Goal: Transaction & Acquisition: Subscribe to service/newsletter

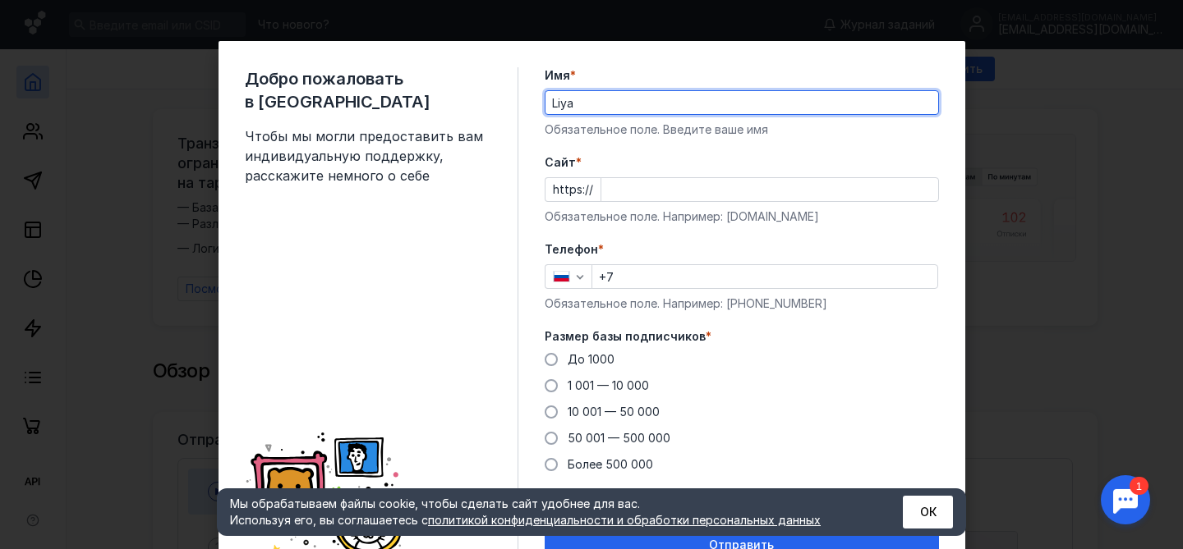
type input "Liya"
click at [606, 190] on input "Cайт *" at bounding box center [769, 189] width 337 height 23
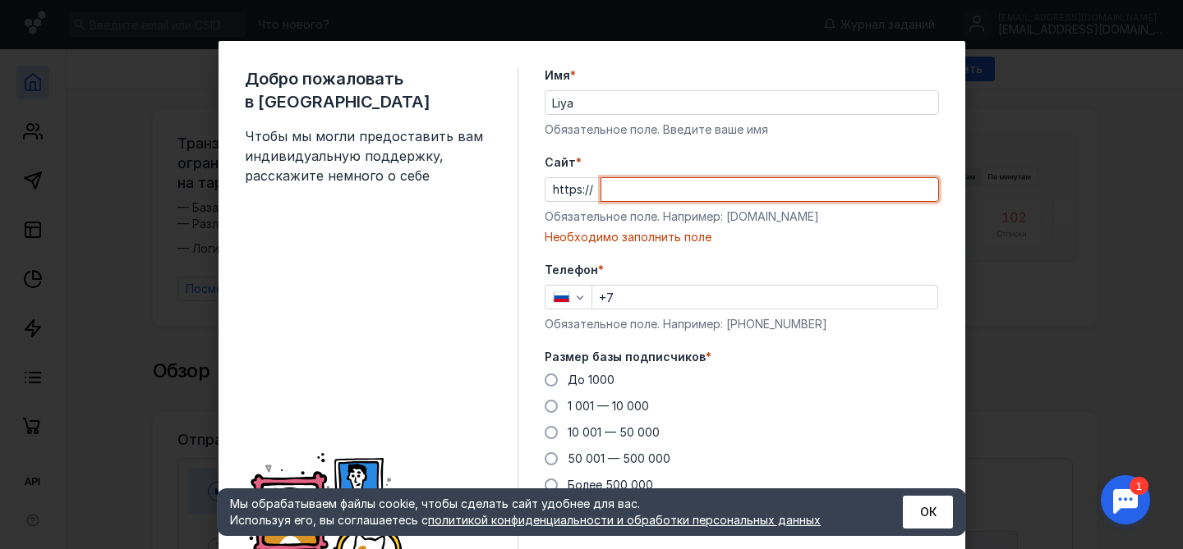
paste input "[DOMAIN_NAME][URL]"
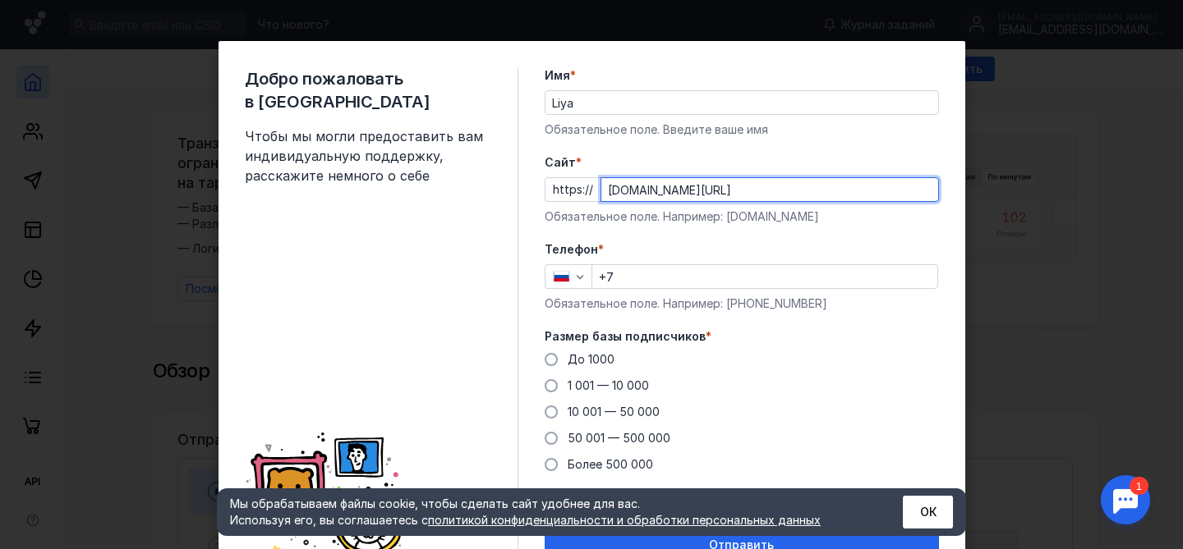
type input "[DOMAIN_NAME][URL]"
click at [639, 275] on input "+7" at bounding box center [764, 276] width 345 height 23
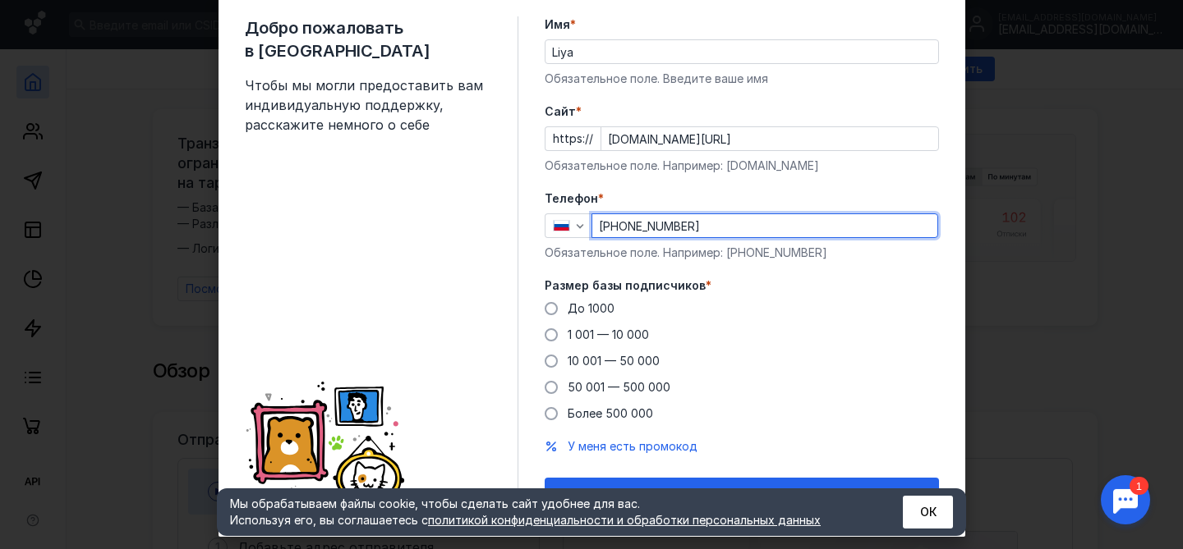
scroll to position [70, 0]
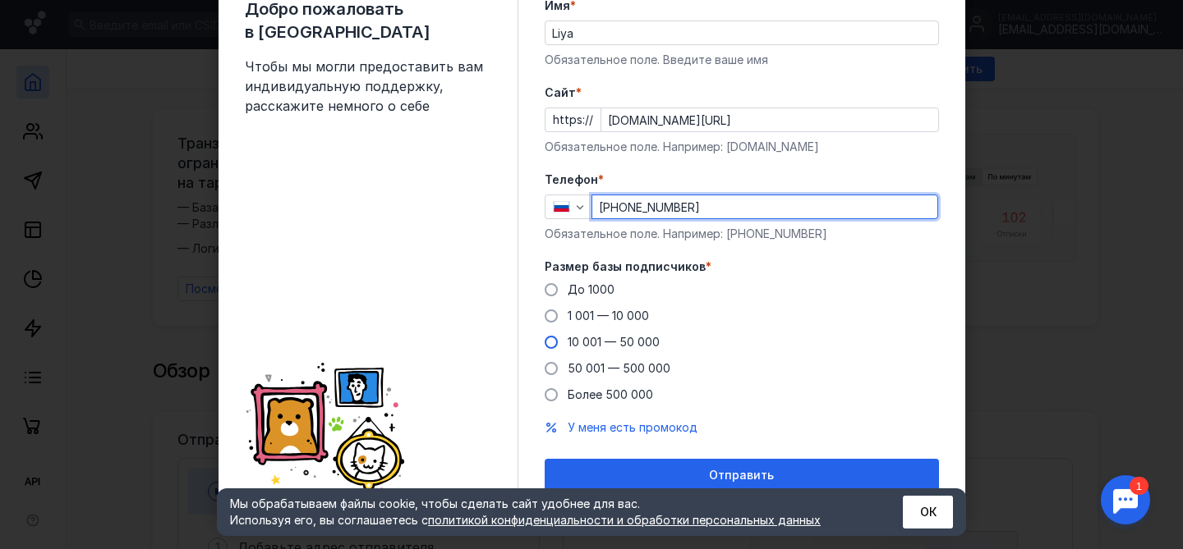
type input "[PHONE_NUMBER]"
click at [555, 342] on span at bounding box center [550, 342] width 13 height 13
click at [0, 0] on input "10 001 — 50 000" at bounding box center [0, 0] width 0 height 0
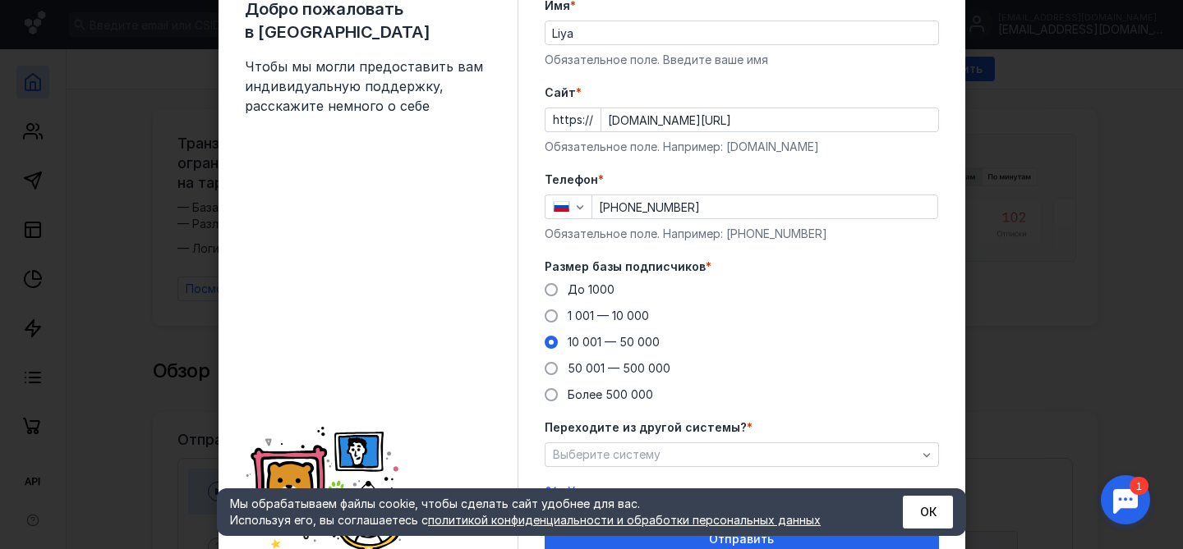
scroll to position [144, 0]
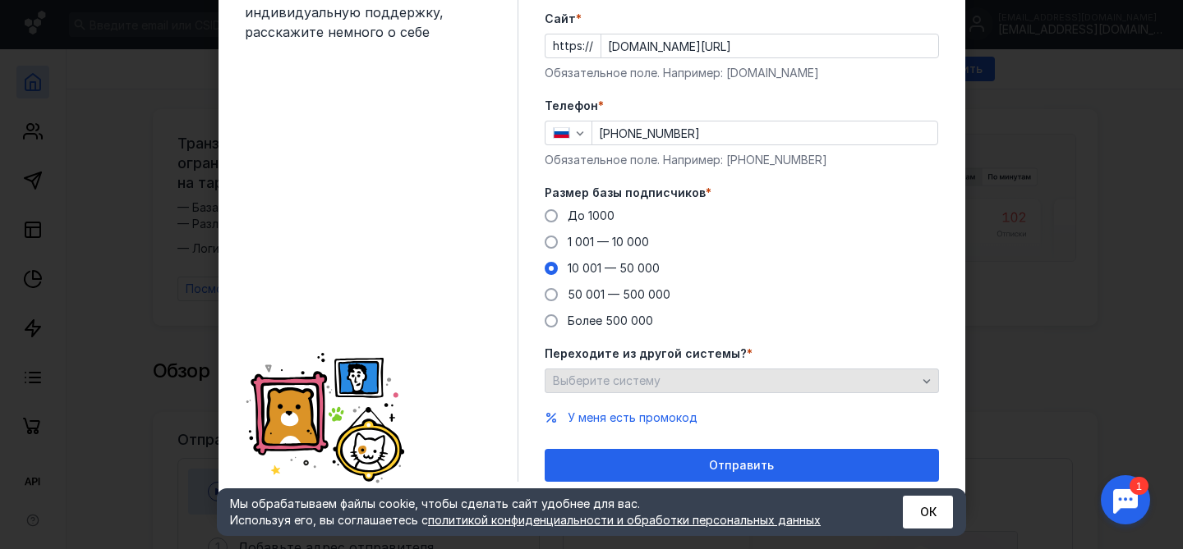
click at [638, 378] on span "Выберите систему" at bounding box center [607, 381] width 108 height 14
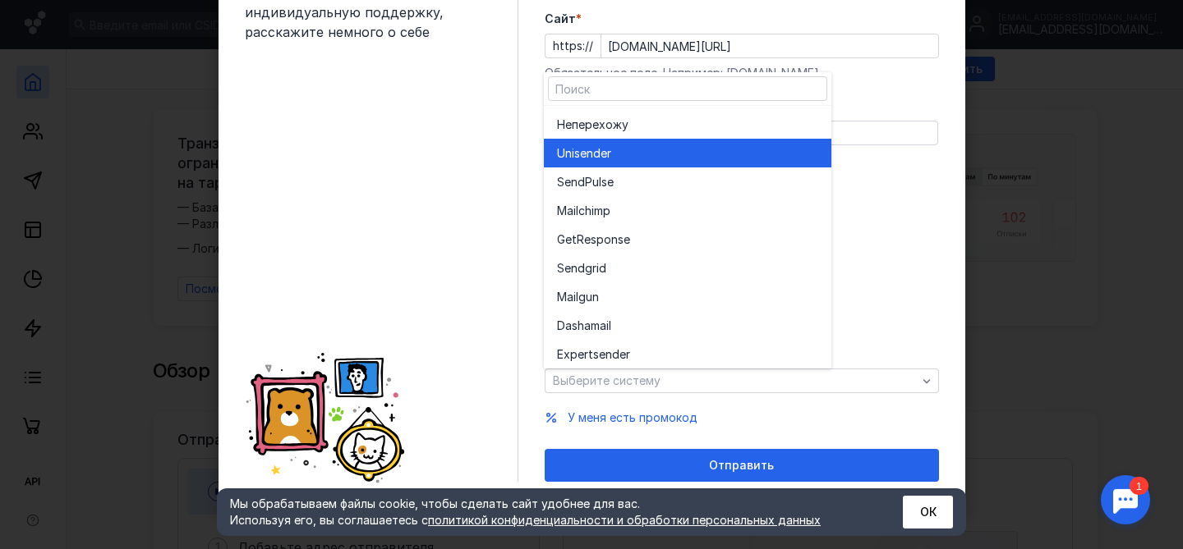
click at [611, 156] on span "r" at bounding box center [609, 153] width 4 height 16
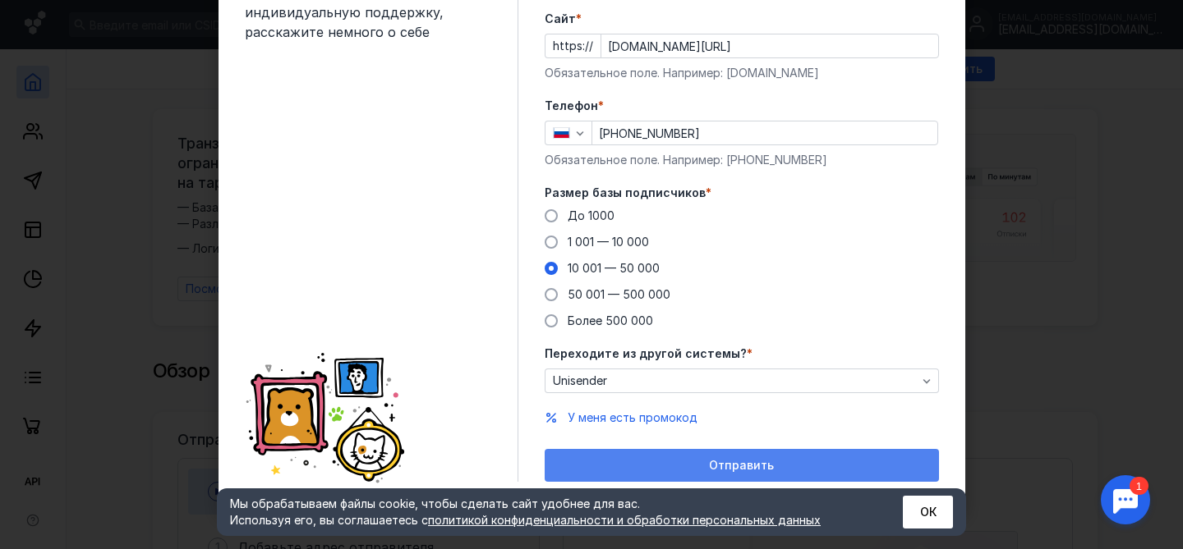
click at [715, 465] on span "Отправить" at bounding box center [741, 466] width 65 height 14
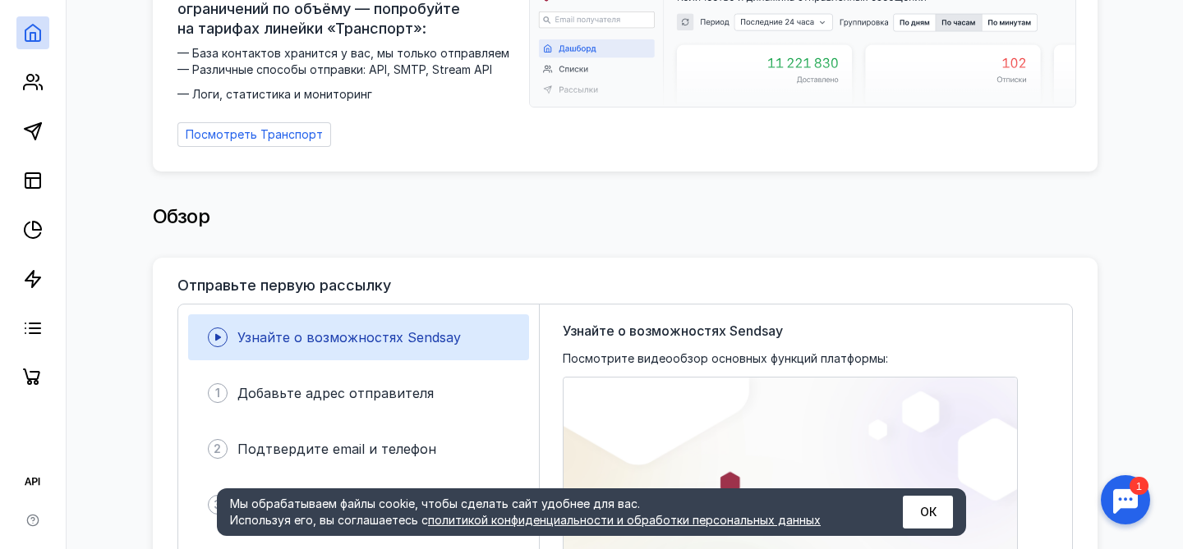
scroll to position [191, 0]
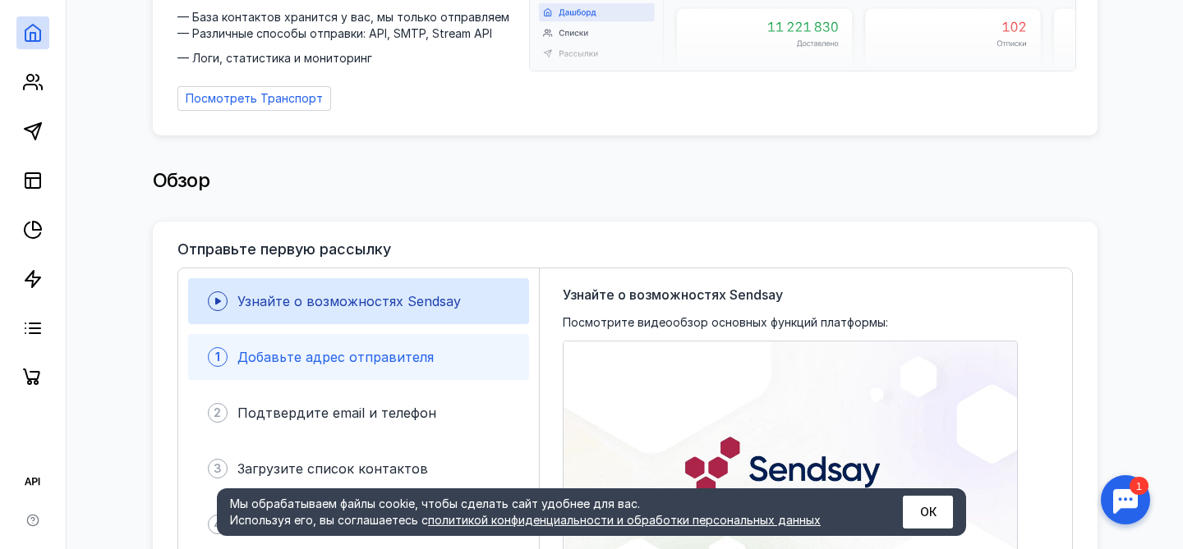
click at [389, 356] on span "Добавьте адрес отправителя" at bounding box center [335, 357] width 196 height 16
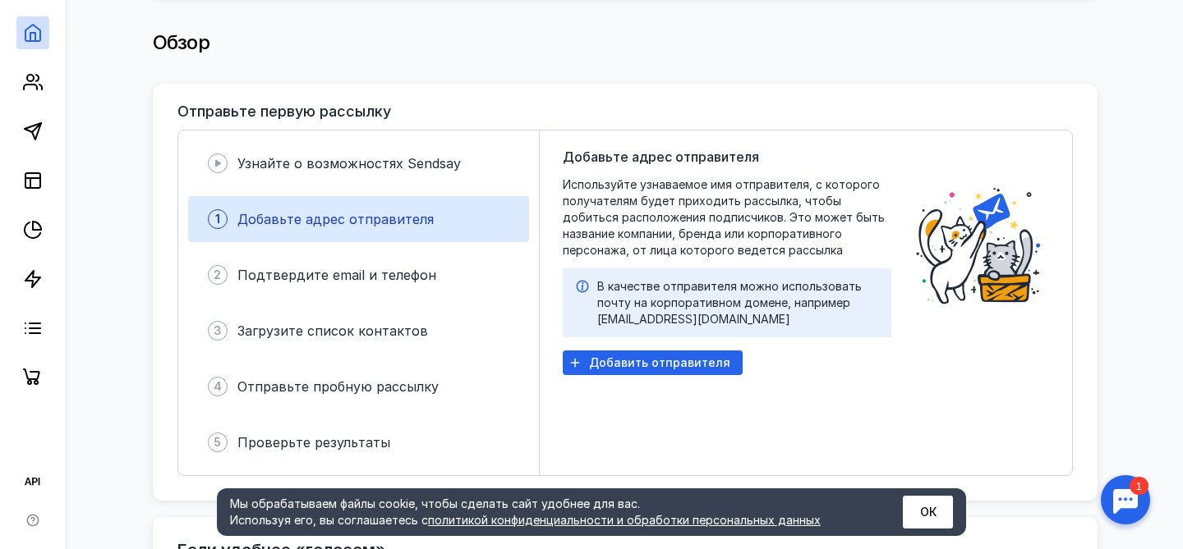
scroll to position [374, 0]
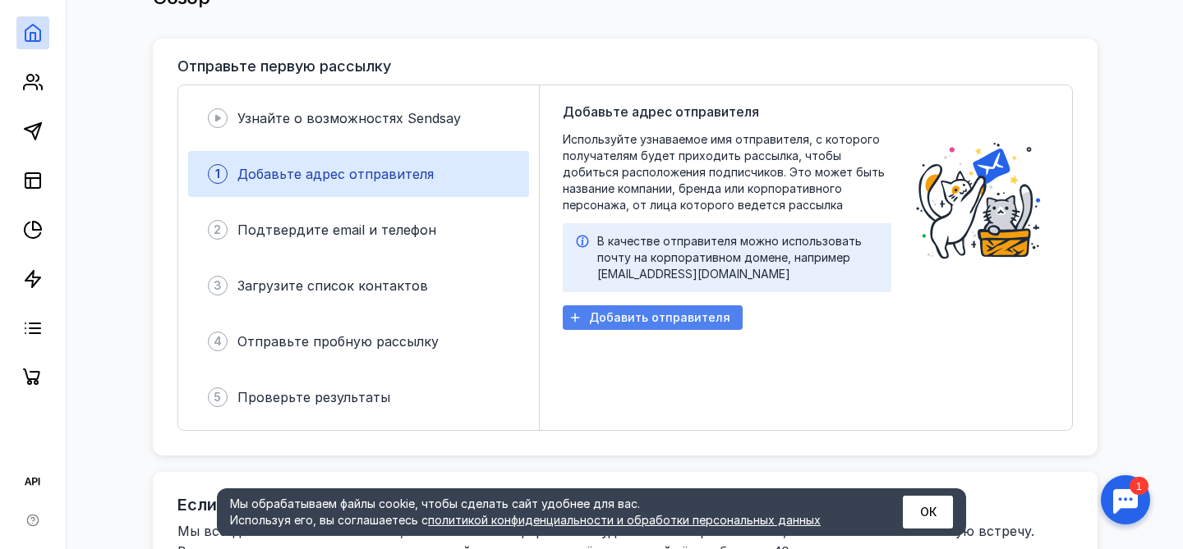
click at [646, 317] on span "Добавить отправителя" at bounding box center [659, 318] width 141 height 14
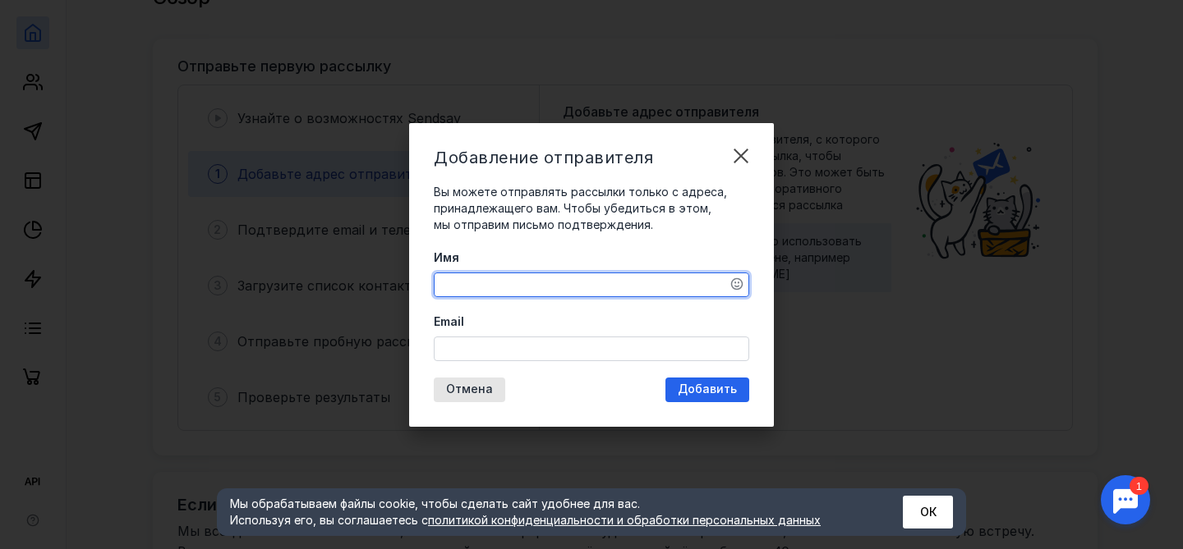
click at [526, 285] on textarea "Имя" at bounding box center [591, 284] width 314 height 23
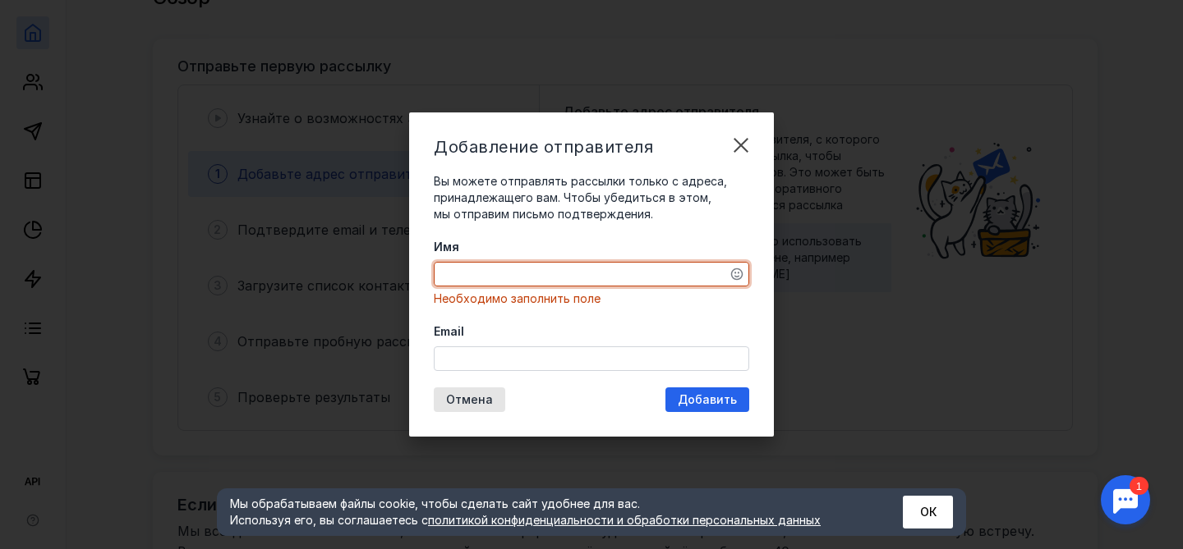
paste textarea "[EMAIL_ADDRESS][DOMAIN_NAME]"
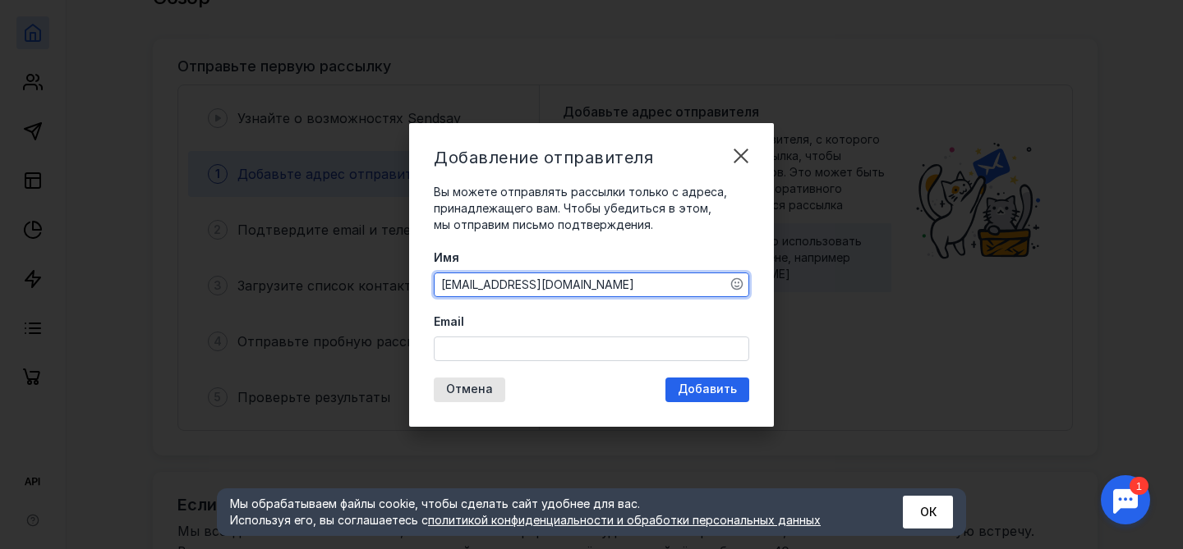
type textarea "[EMAIL_ADDRESS][DOMAIN_NAME]"
click at [493, 350] on input "Email" at bounding box center [591, 349] width 314 height 23
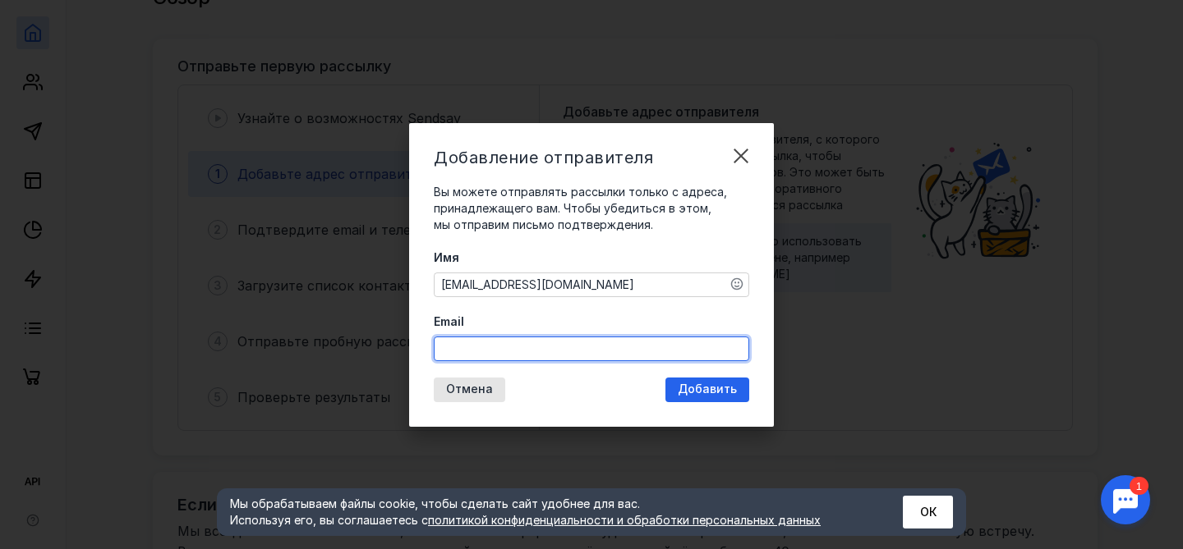
paste input "[EMAIL_ADDRESS][DOMAIN_NAME]"
type input "[EMAIL_ADDRESS][DOMAIN_NAME]"
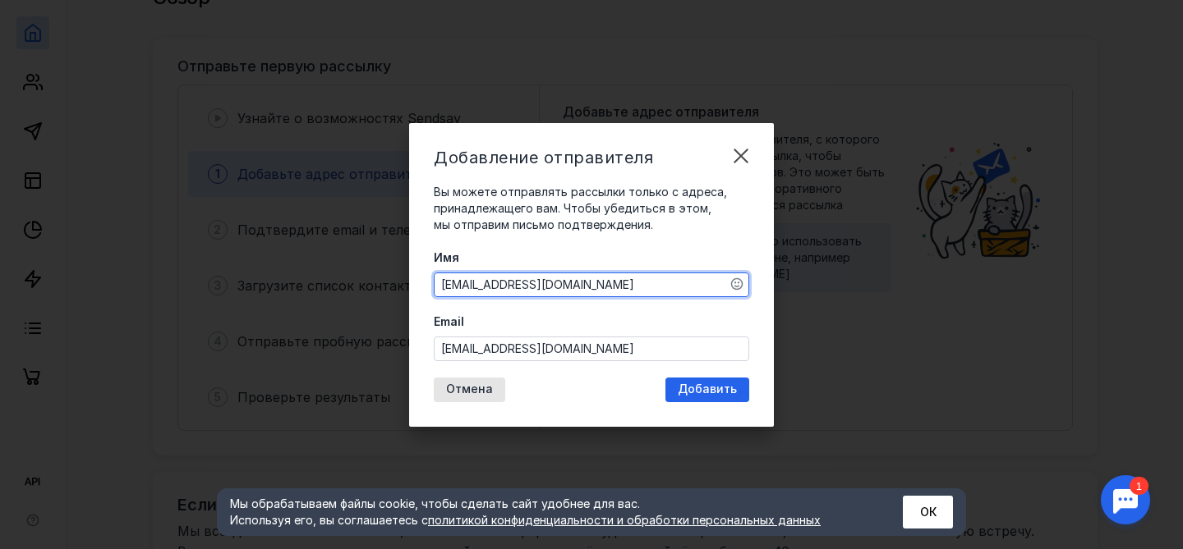
drag, startPoint x: 576, startPoint y: 287, endPoint x: 417, endPoint y: 285, distance: 158.5
click at [417, 285] on div "Добавление отправителя Вы можете отправлять рассылки только с адреса, принадлеж…" at bounding box center [591, 275] width 365 height 304
type textarea "Генератор продаж"
click at [705, 384] on span "Добавить" at bounding box center [706, 390] width 59 height 14
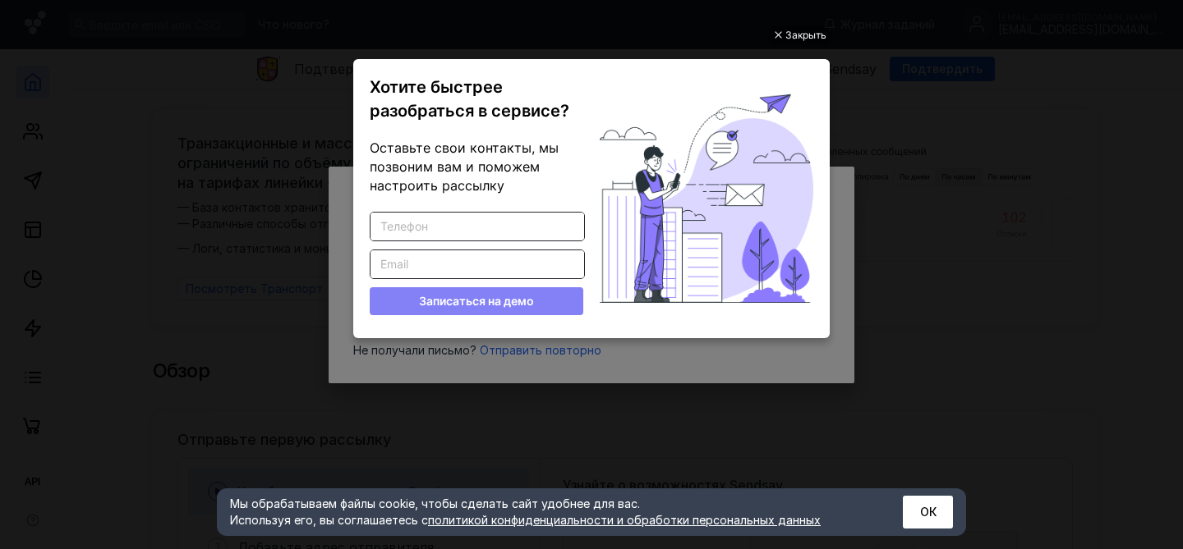
scroll to position [0, 0]
click at [788, 34] on div "Закрыть" at bounding box center [805, 35] width 41 height 18
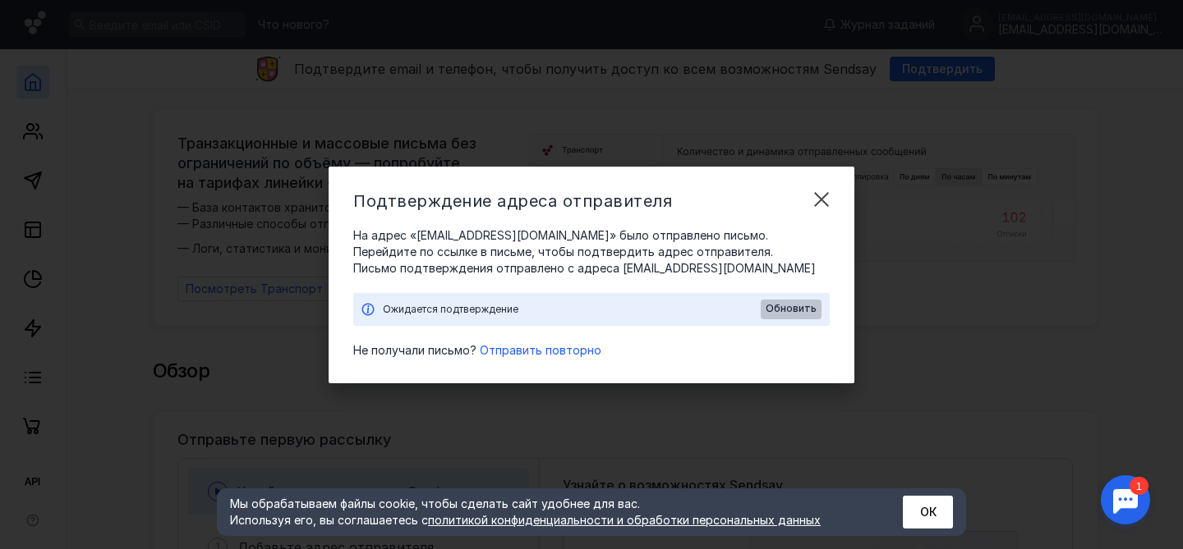
click at [796, 306] on span "Обновить" at bounding box center [790, 308] width 51 height 11
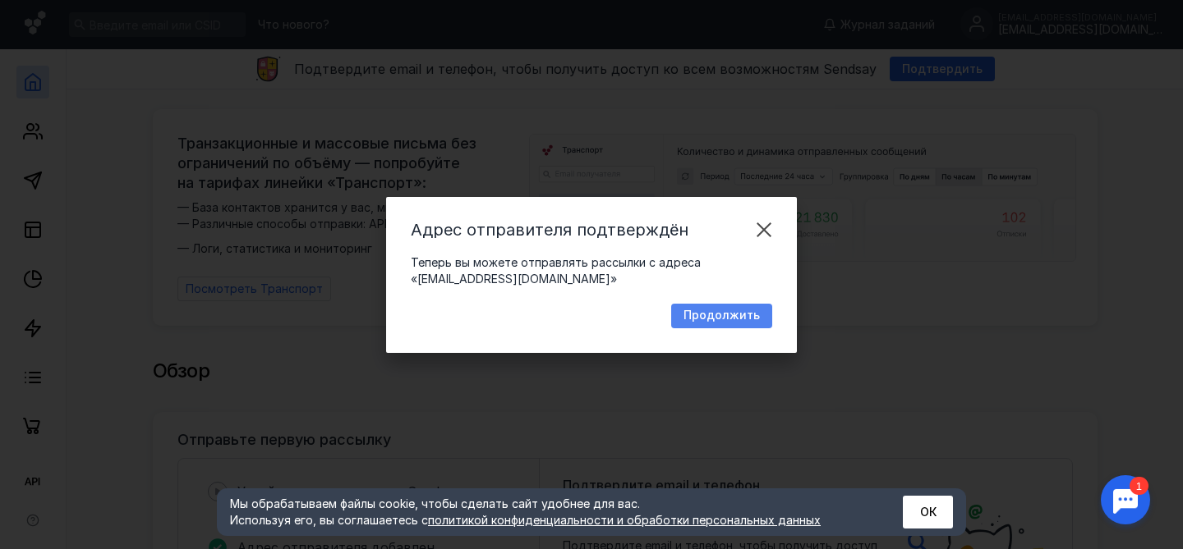
click at [705, 316] on span "Продолжить" at bounding box center [721, 316] width 76 height 14
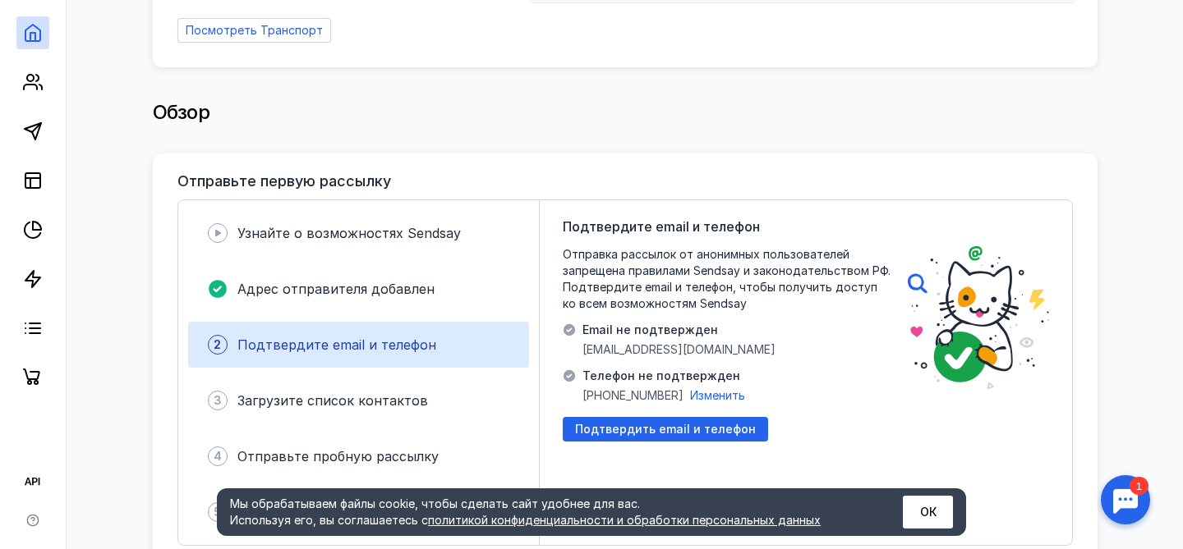
scroll to position [440, 0]
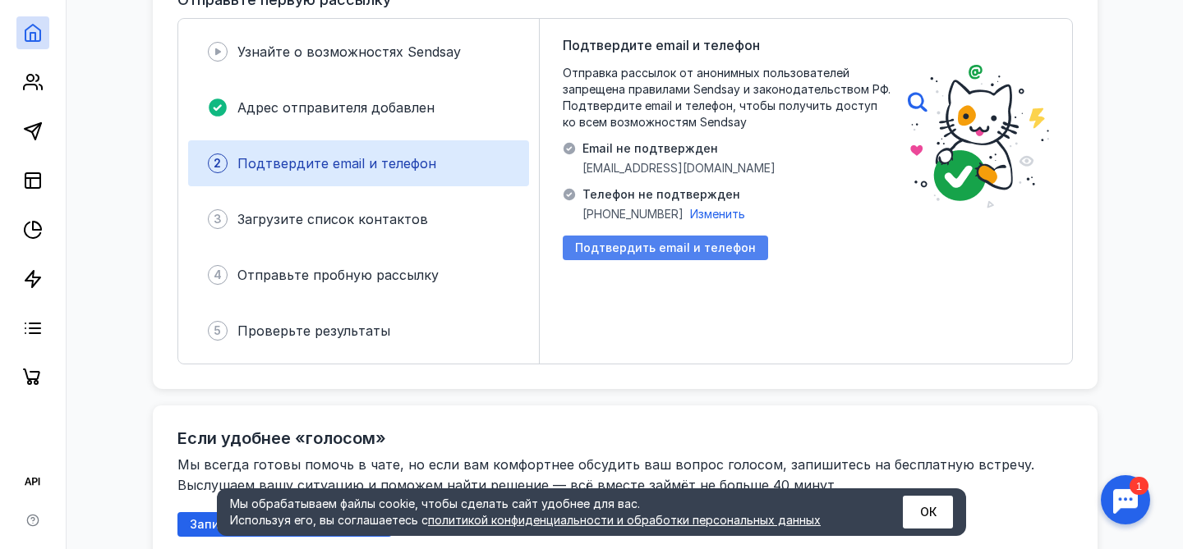
click at [625, 247] on span "Подтвердить email и телефон" at bounding box center [665, 248] width 181 height 14
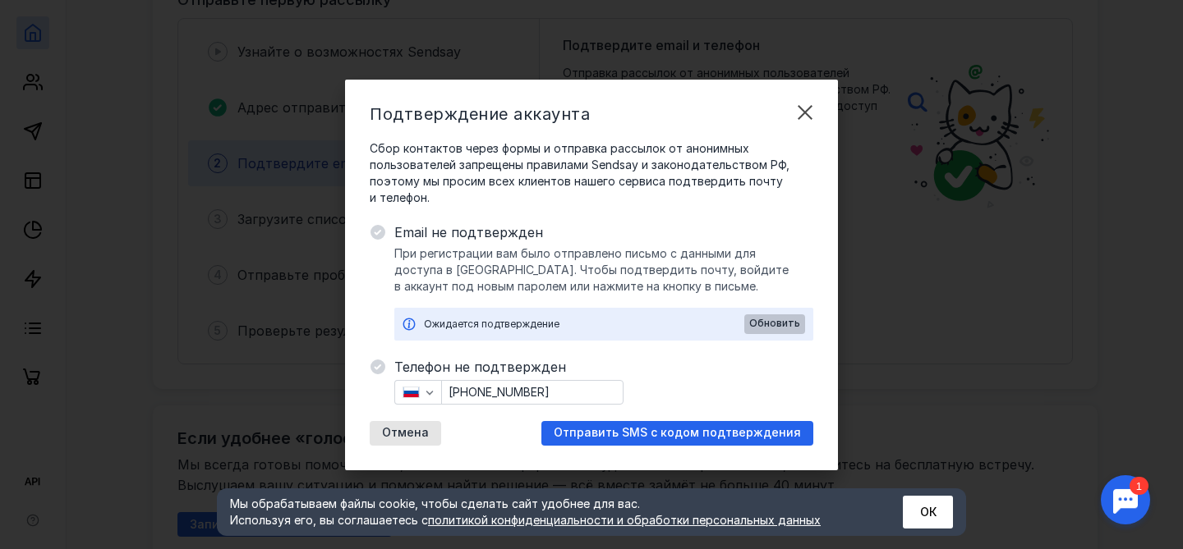
click at [769, 322] on span "Обновить" at bounding box center [774, 323] width 51 height 11
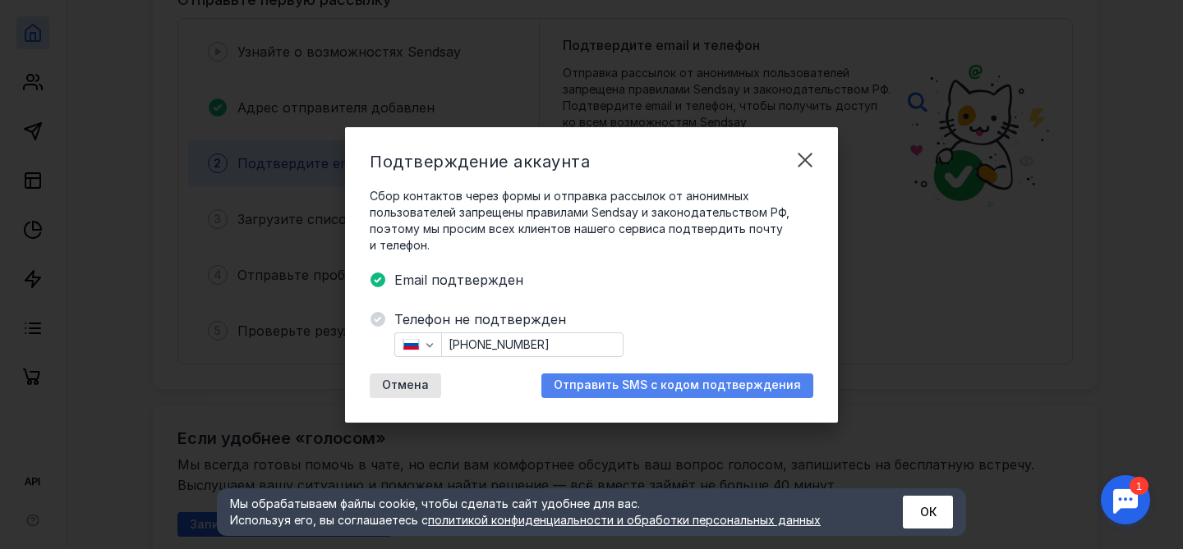
click at [673, 386] on span "Отправить SMS с кодом подтверждения" at bounding box center [676, 386] width 247 height 14
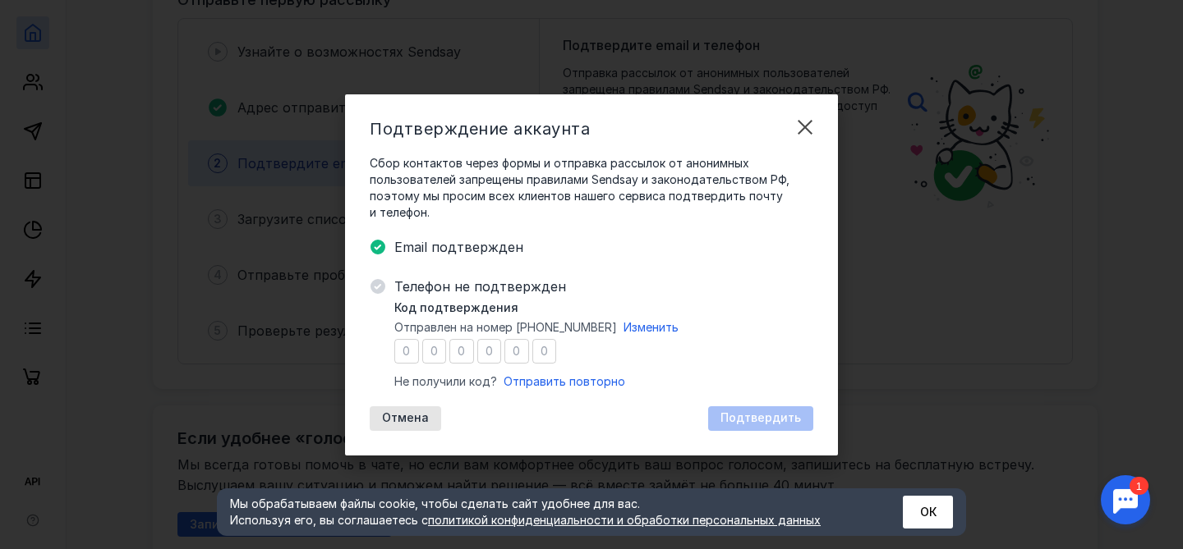
type input "5"
type input "6"
type input "4"
type input "9"
type input "1"
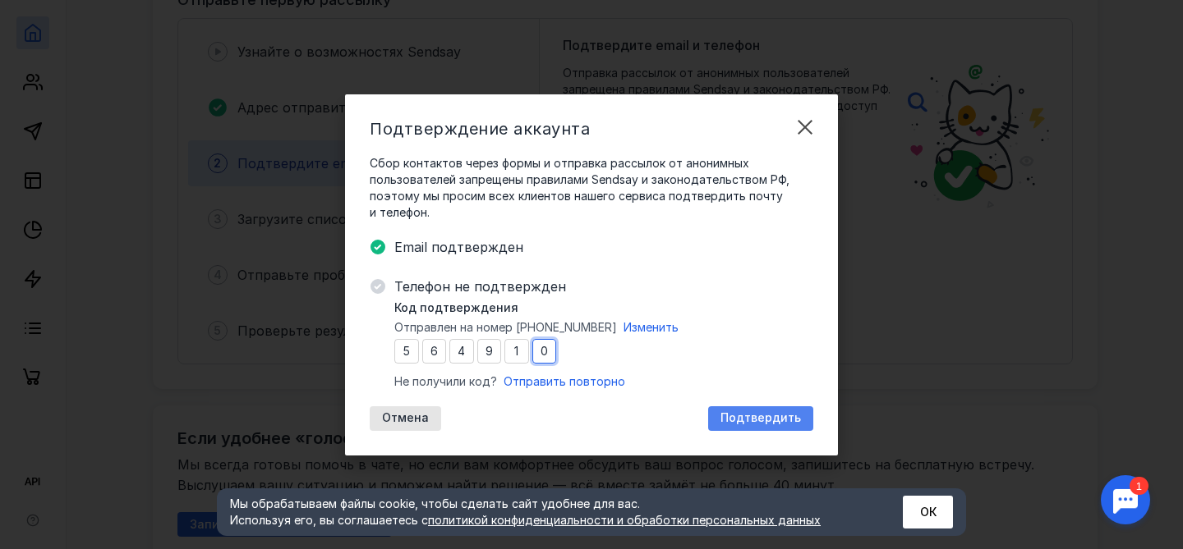
type input "0"
click at [774, 415] on span "Подтвердить" at bounding box center [760, 418] width 80 height 14
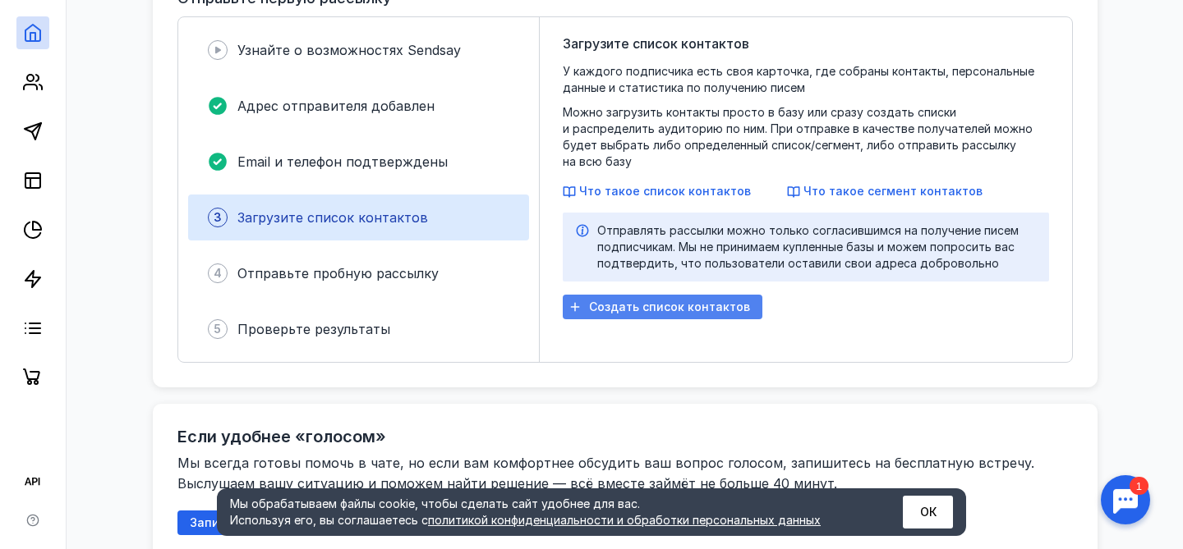
click at [676, 301] on span "Создать список контактов" at bounding box center [669, 308] width 161 height 14
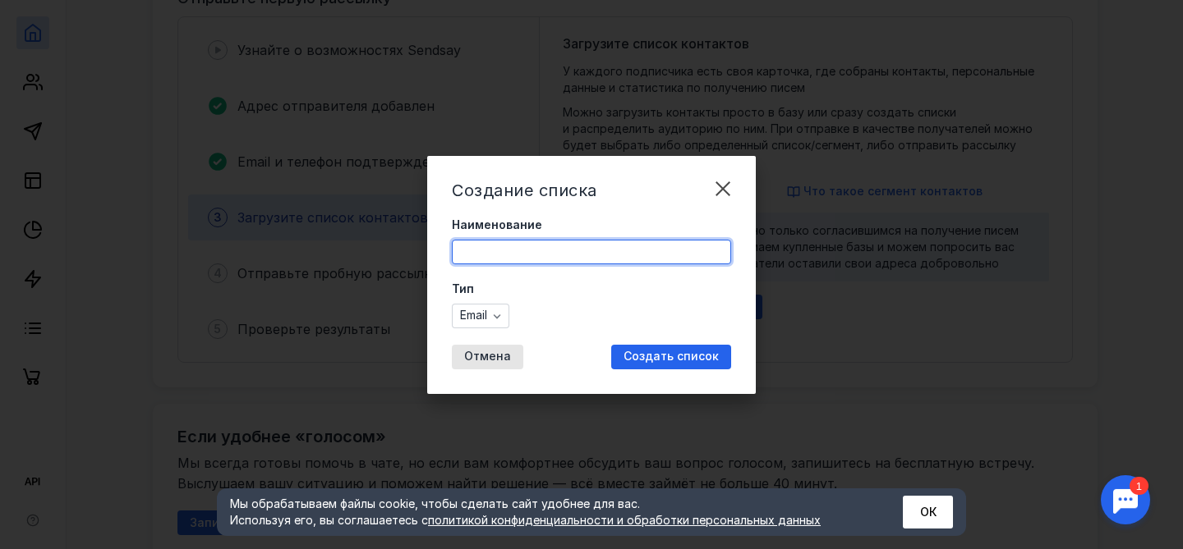
click at [594, 253] on input "Наименование" at bounding box center [591, 252] width 278 height 23
paste input "ГП_активные"
type input "квал ГП_активные"
click at [682, 355] on span "Создать список" at bounding box center [670, 357] width 95 height 14
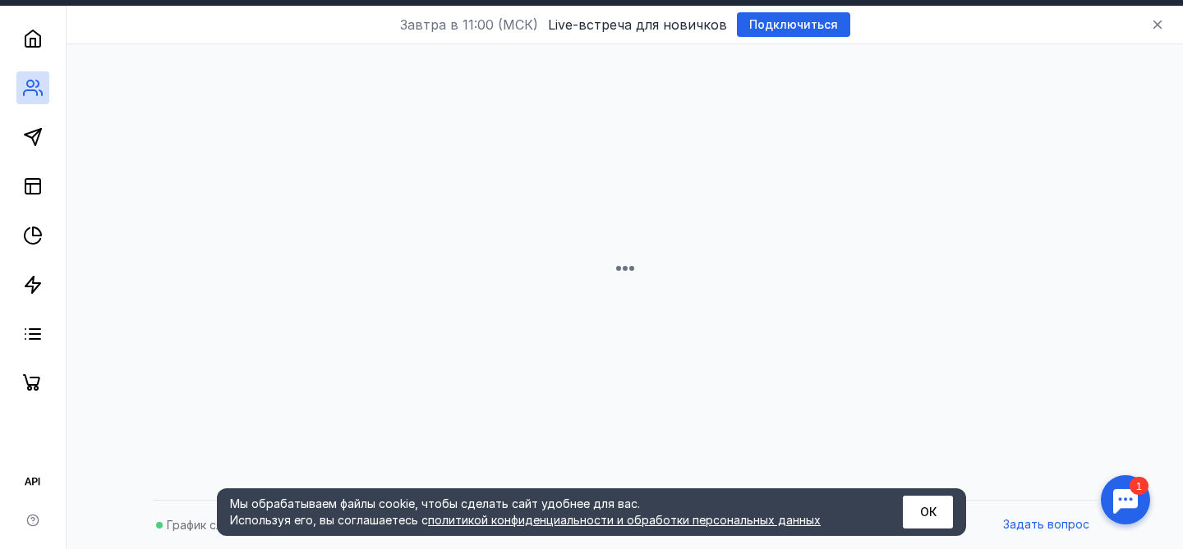
scroll to position [44, 0]
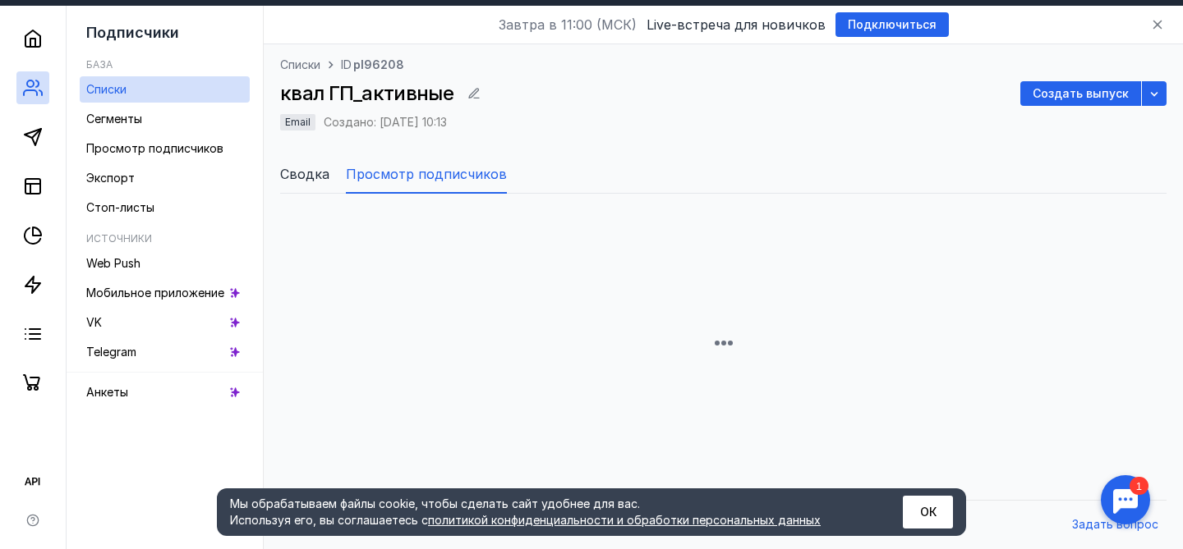
scroll to position [256, 0]
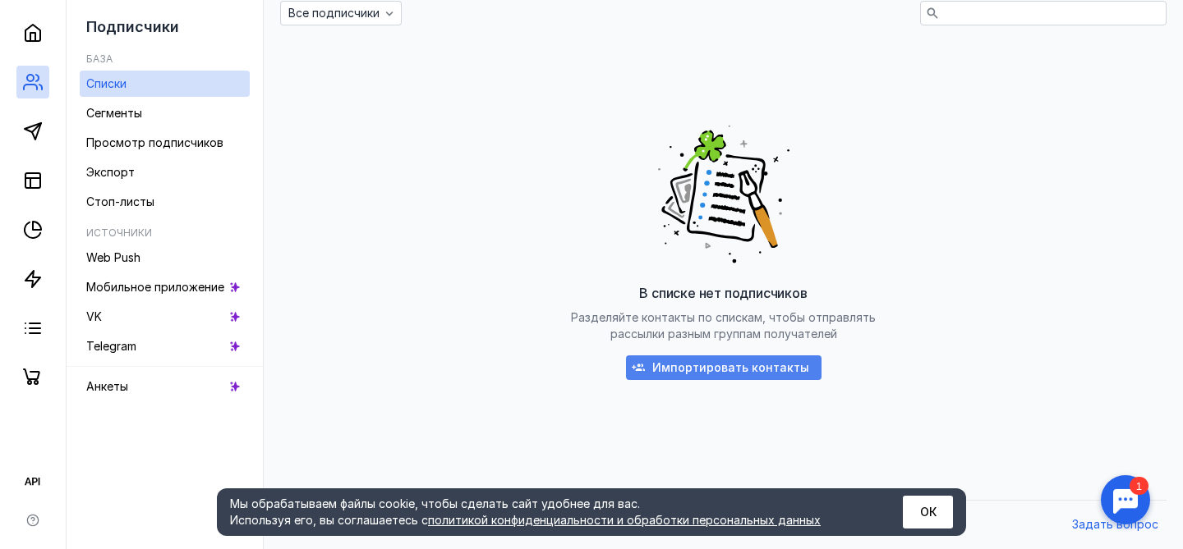
click at [698, 366] on span "Импортировать контакты" at bounding box center [730, 368] width 157 height 14
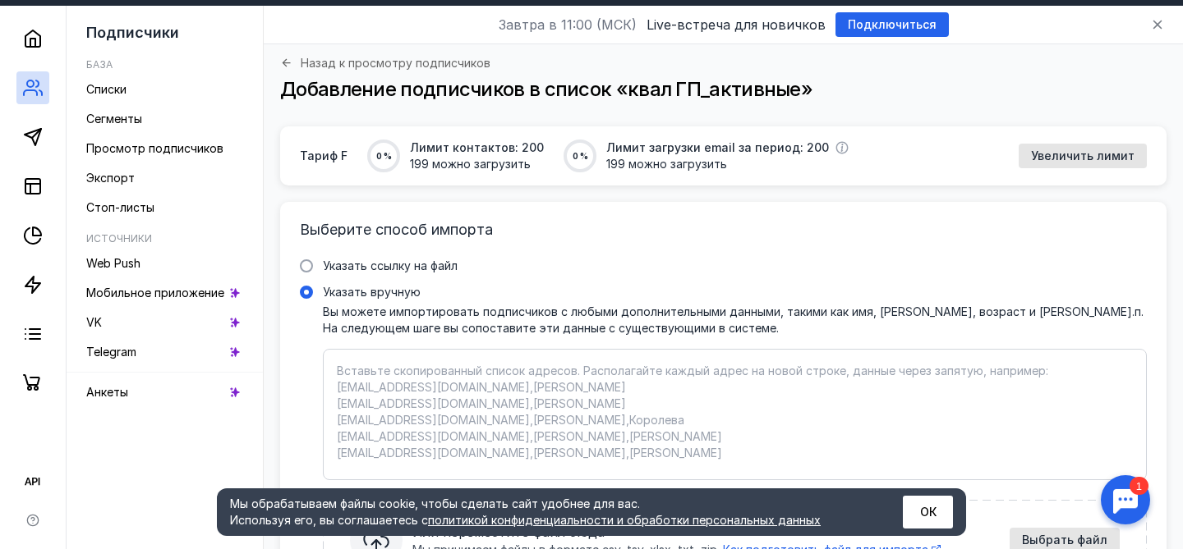
scroll to position [188, 0]
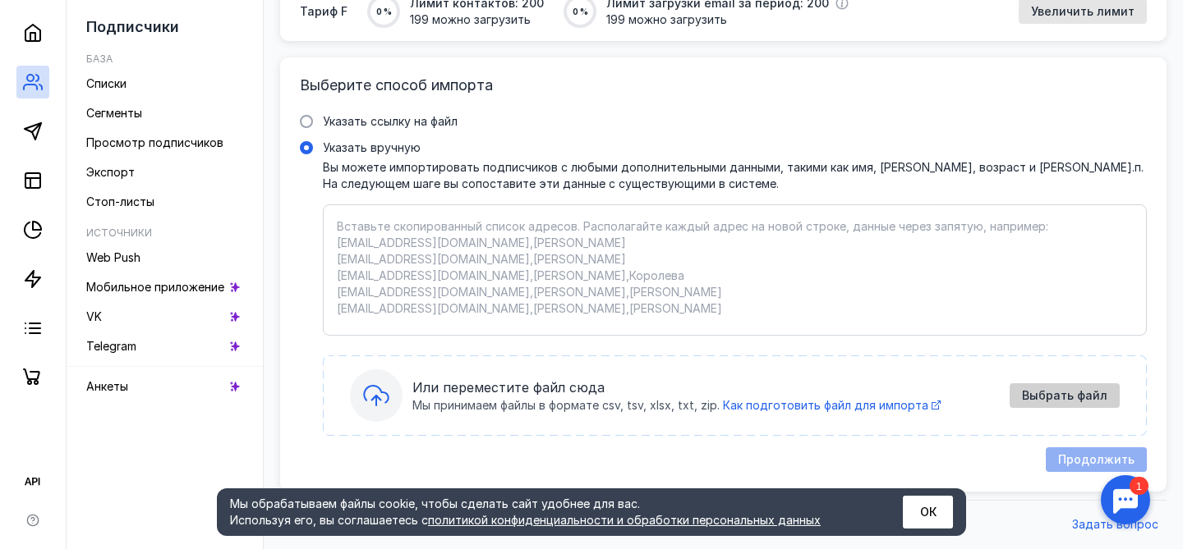
click at [1059, 398] on span "Выбрать файл" at bounding box center [1064, 396] width 85 height 14
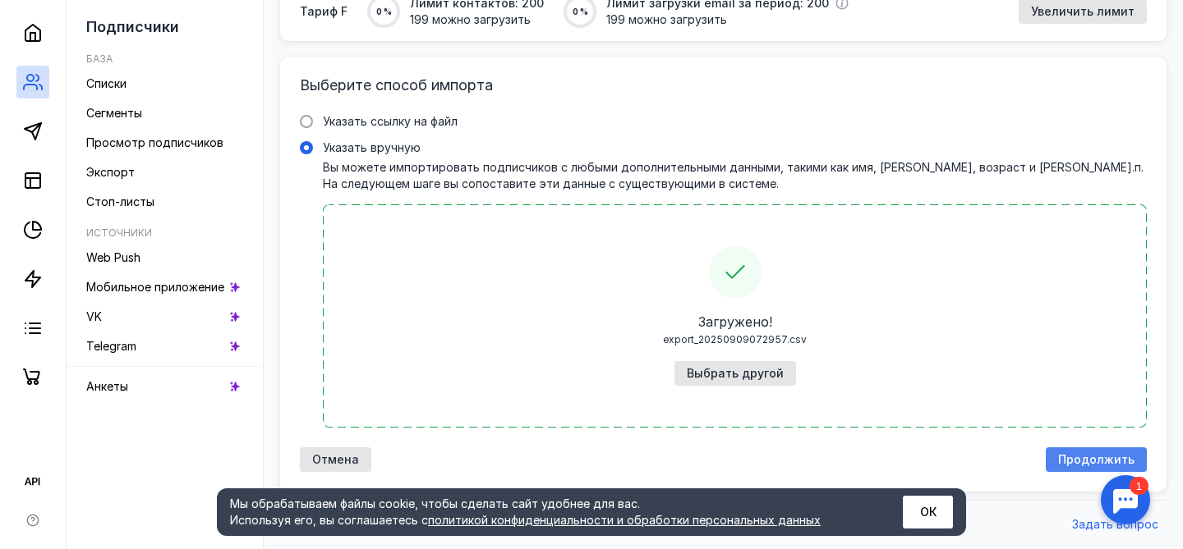
click at [1081, 460] on span "Продолжить" at bounding box center [1096, 460] width 76 height 14
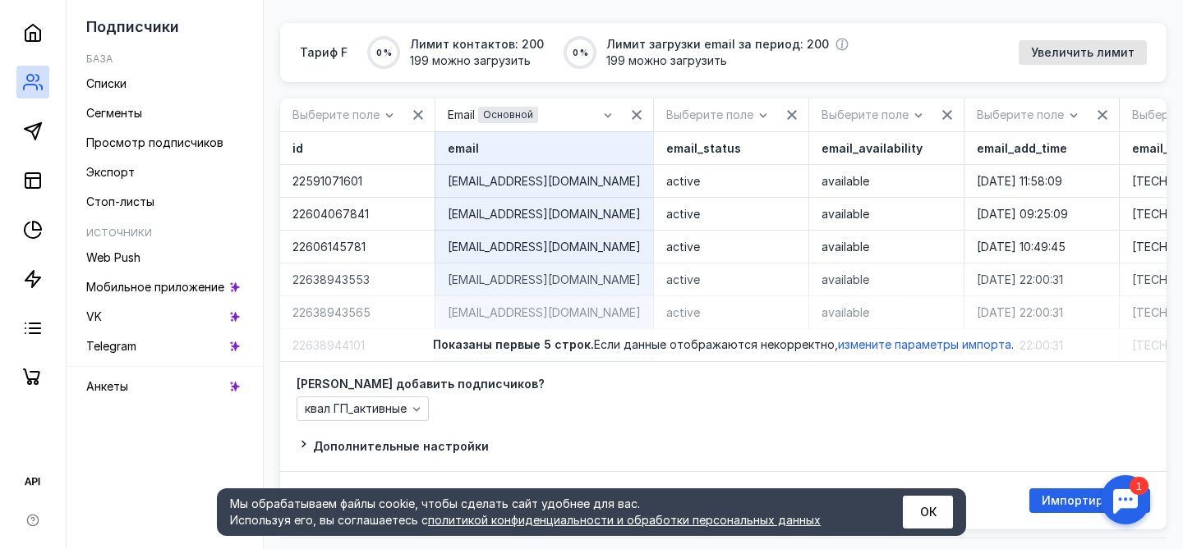
scroll to position [185, 0]
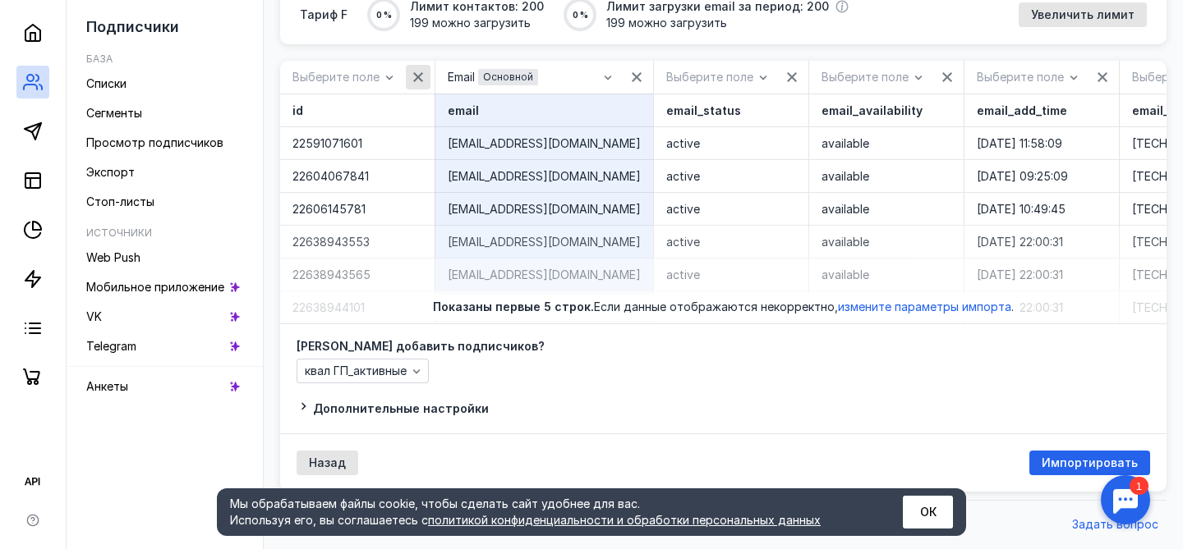
click at [416, 76] on icon "button" at bounding box center [418, 77] width 10 height 10
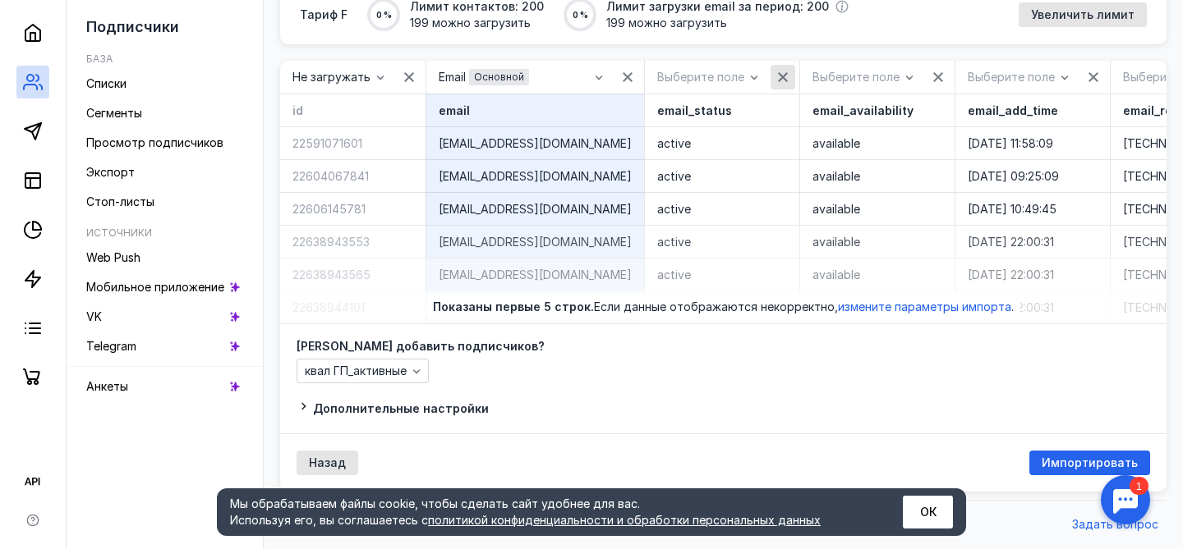
click at [778, 76] on icon "button" at bounding box center [783, 77] width 10 height 10
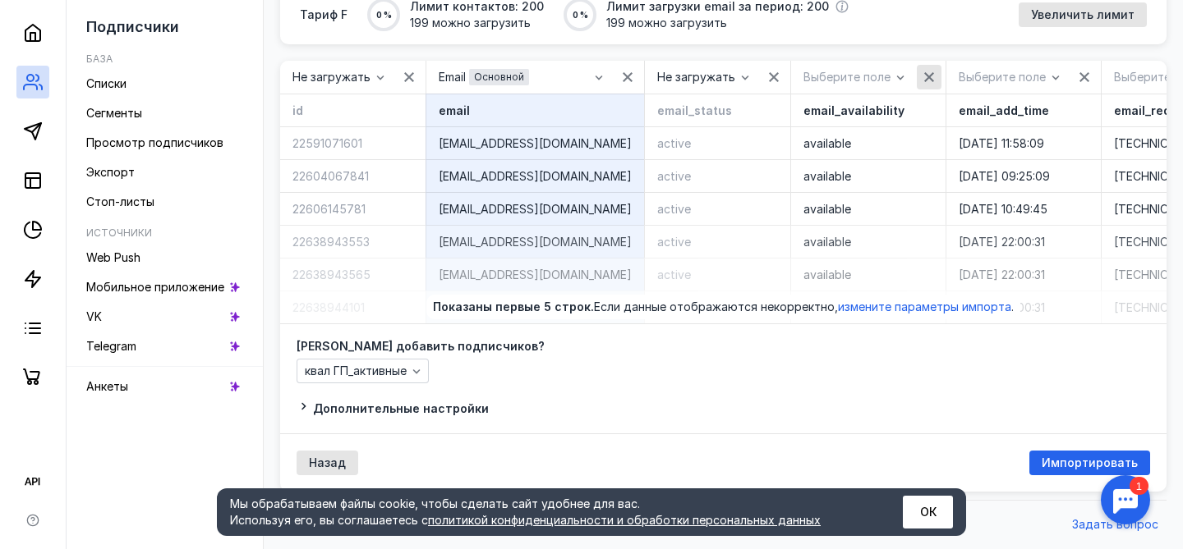
click at [924, 76] on icon "button" at bounding box center [929, 77] width 10 height 10
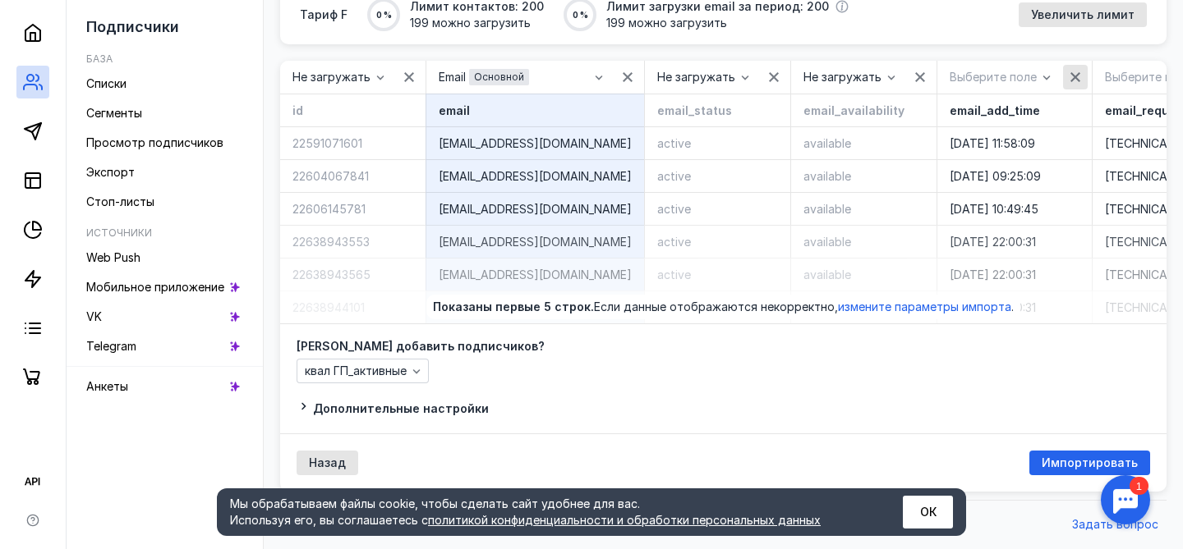
click at [1068, 74] on icon "button" at bounding box center [1074, 77] width 13 height 13
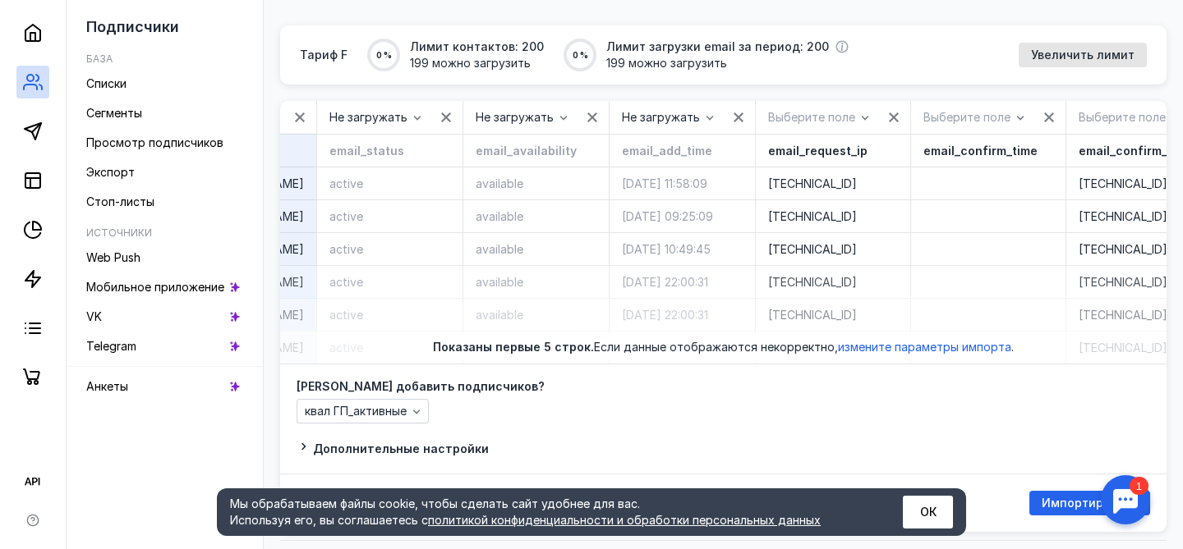
scroll to position [0, 370]
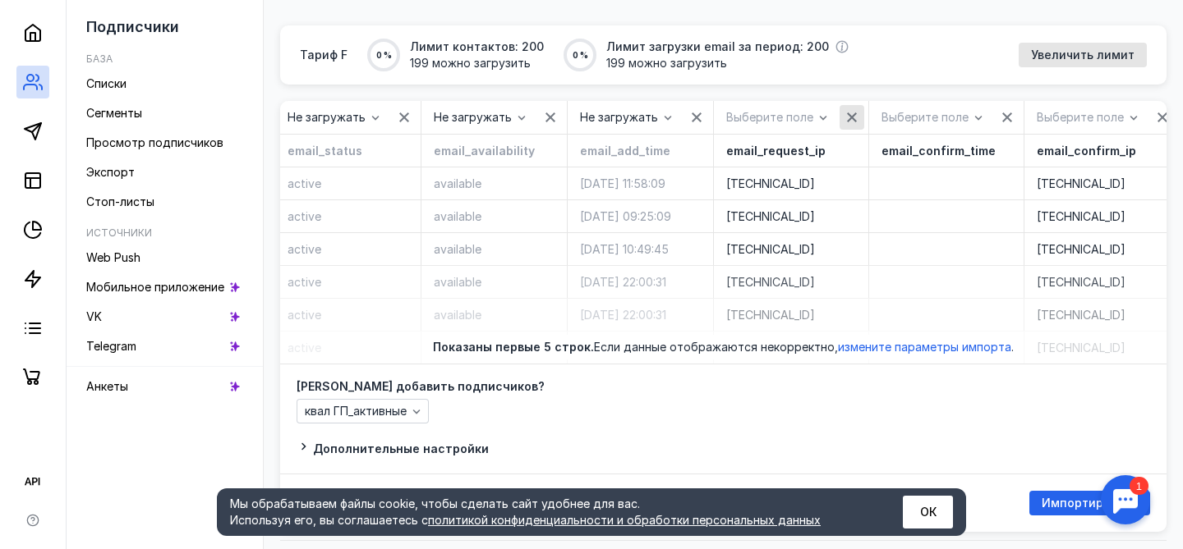
click at [845, 112] on icon "button" at bounding box center [851, 117] width 13 height 13
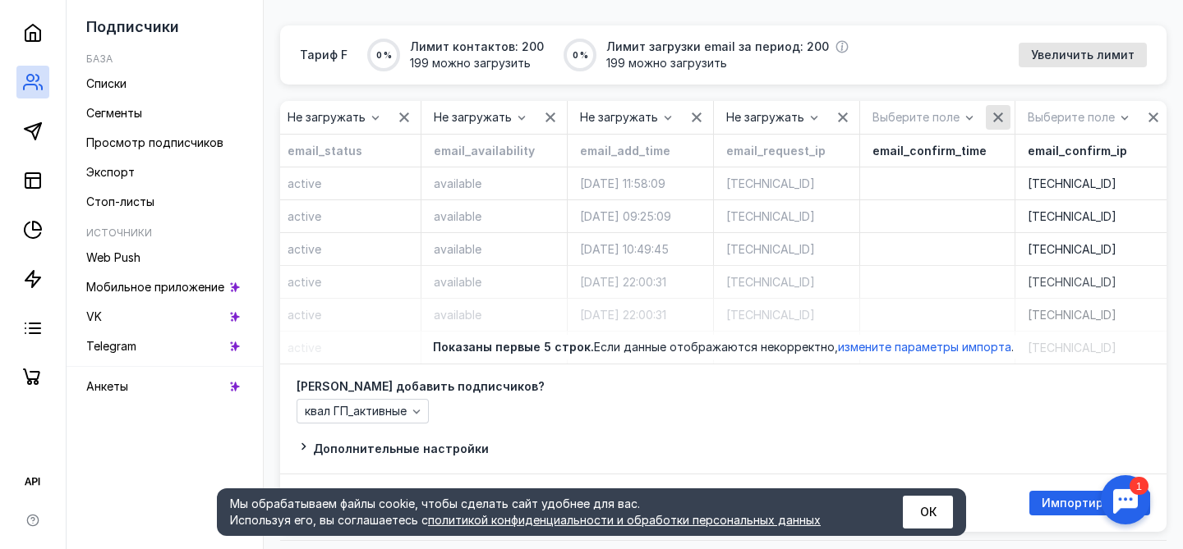
click at [993, 117] on icon "button" at bounding box center [998, 118] width 10 height 10
click at [1139, 116] on icon "button" at bounding box center [1144, 118] width 10 height 10
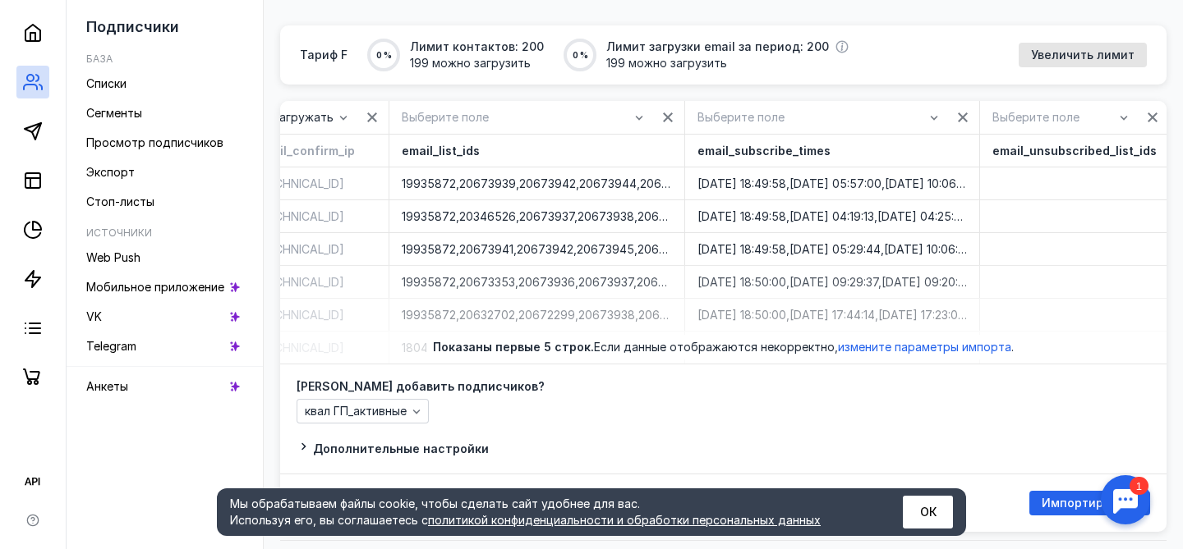
scroll to position [0, 1141]
click at [654, 120] on icon "button" at bounding box center [659, 118] width 10 height 10
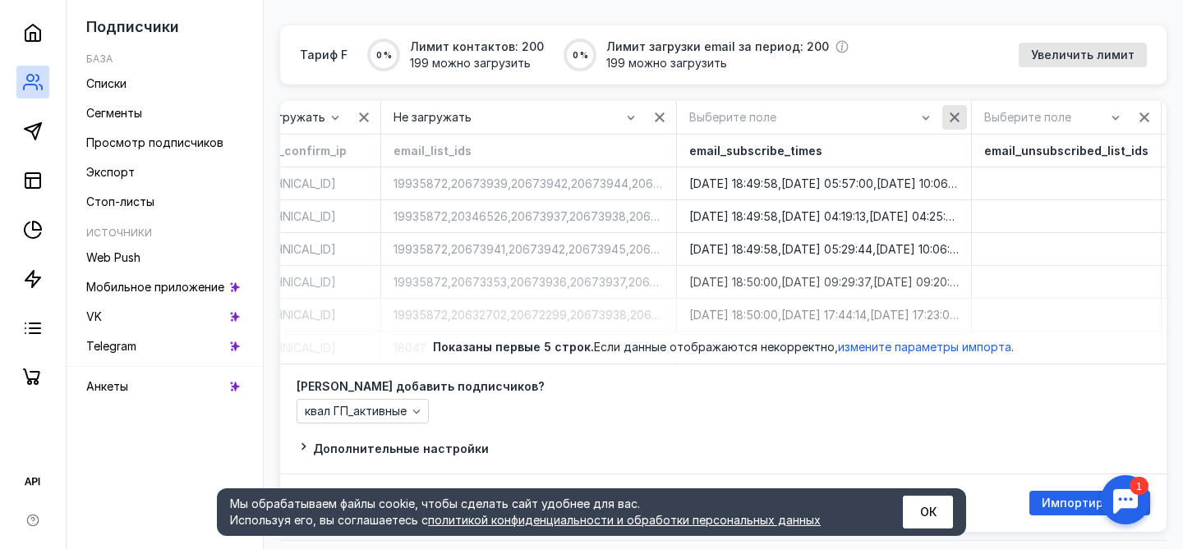
click at [949, 119] on icon "button" at bounding box center [954, 118] width 10 height 10
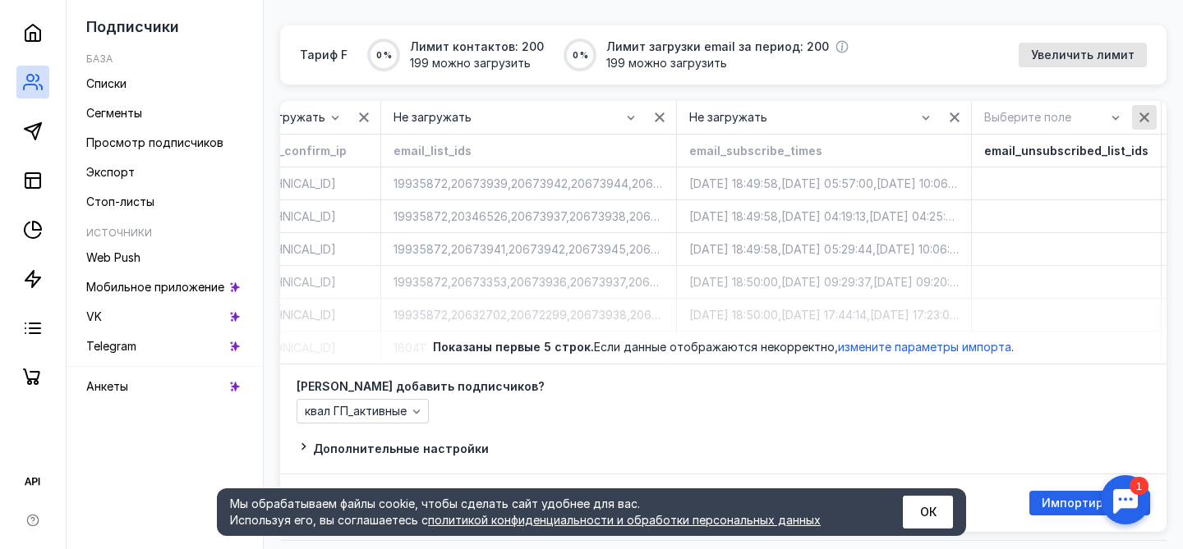
click at [1137, 118] on icon "button" at bounding box center [1143, 117] width 13 height 13
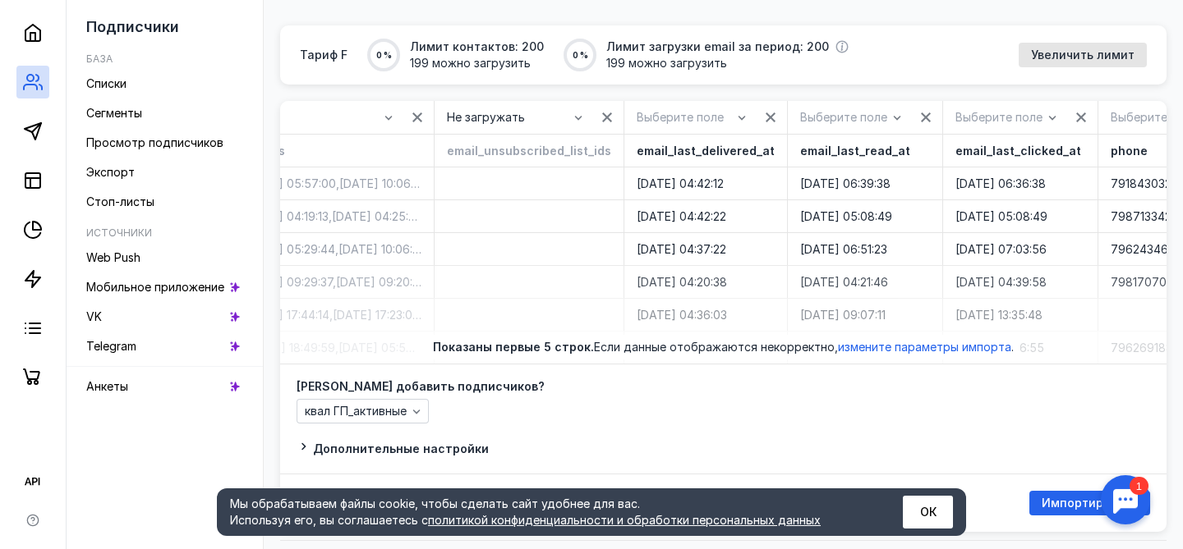
scroll to position [0, 1733]
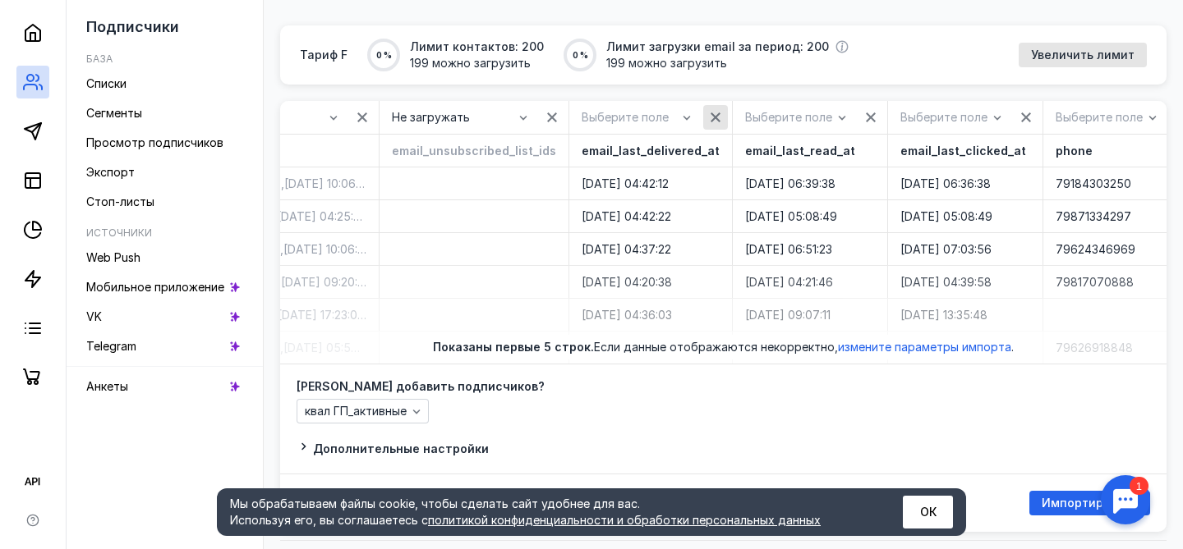
click at [709, 115] on icon "button" at bounding box center [715, 117] width 13 height 13
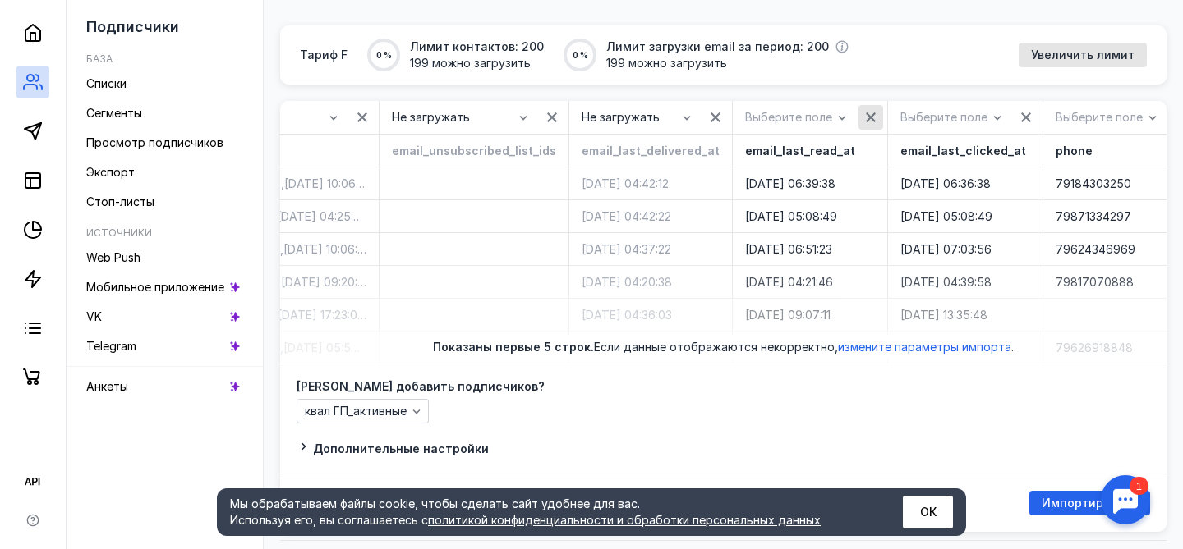
click at [866, 119] on icon "button" at bounding box center [871, 118] width 10 height 10
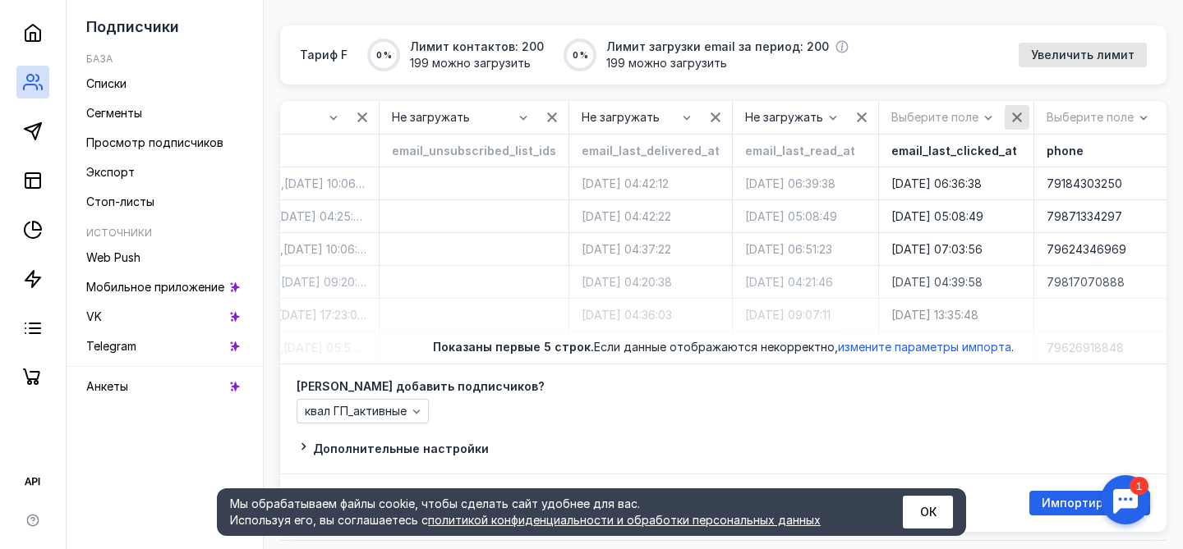
click at [1010, 121] on icon "button" at bounding box center [1016, 117] width 13 height 13
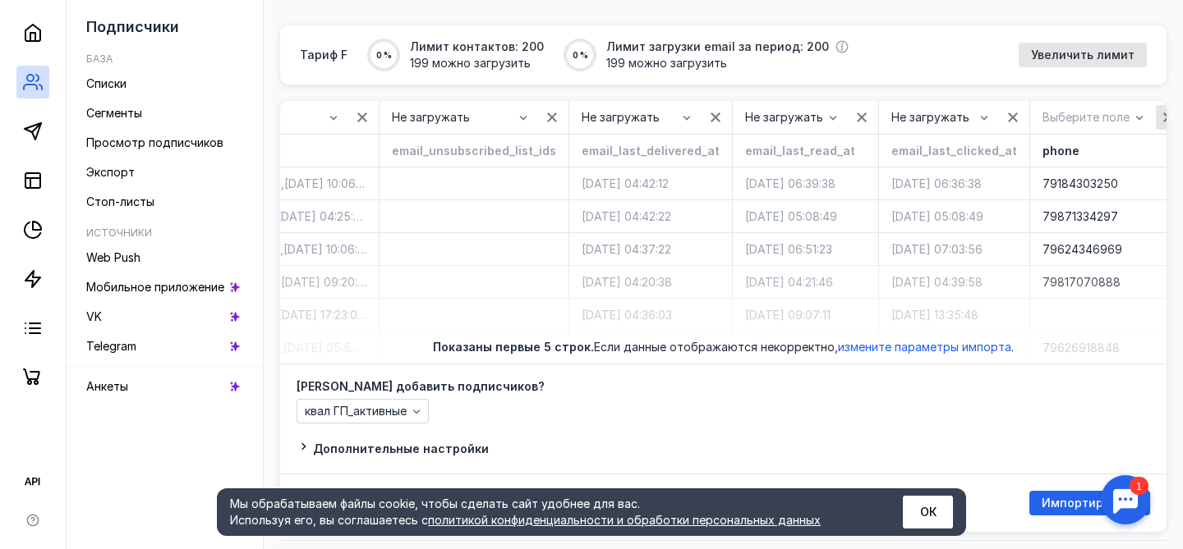
click at [1161, 117] on icon "button" at bounding box center [1167, 117] width 13 height 13
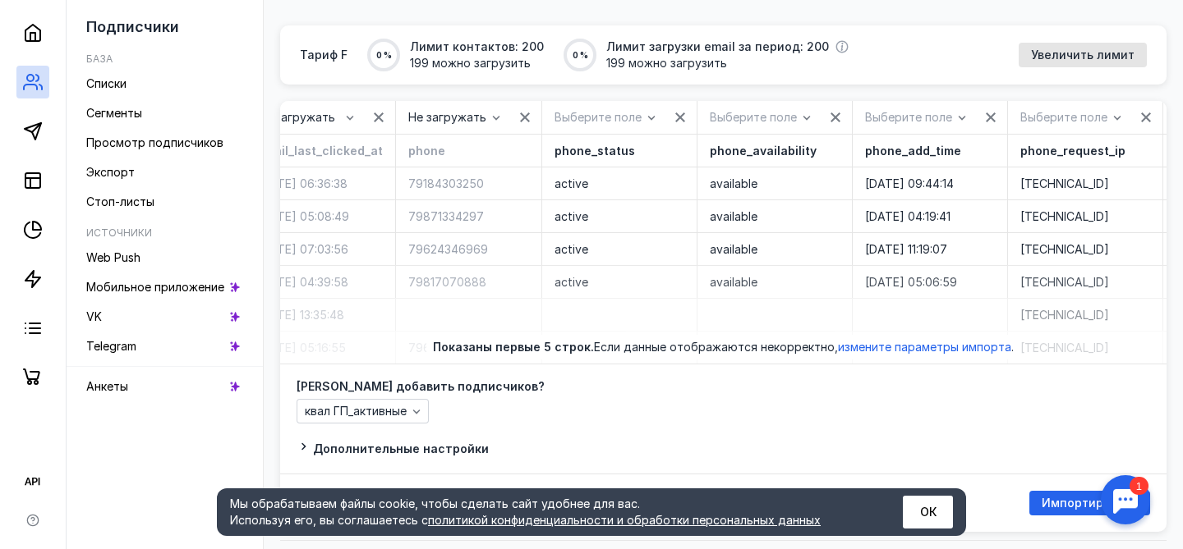
scroll to position [0, 2374]
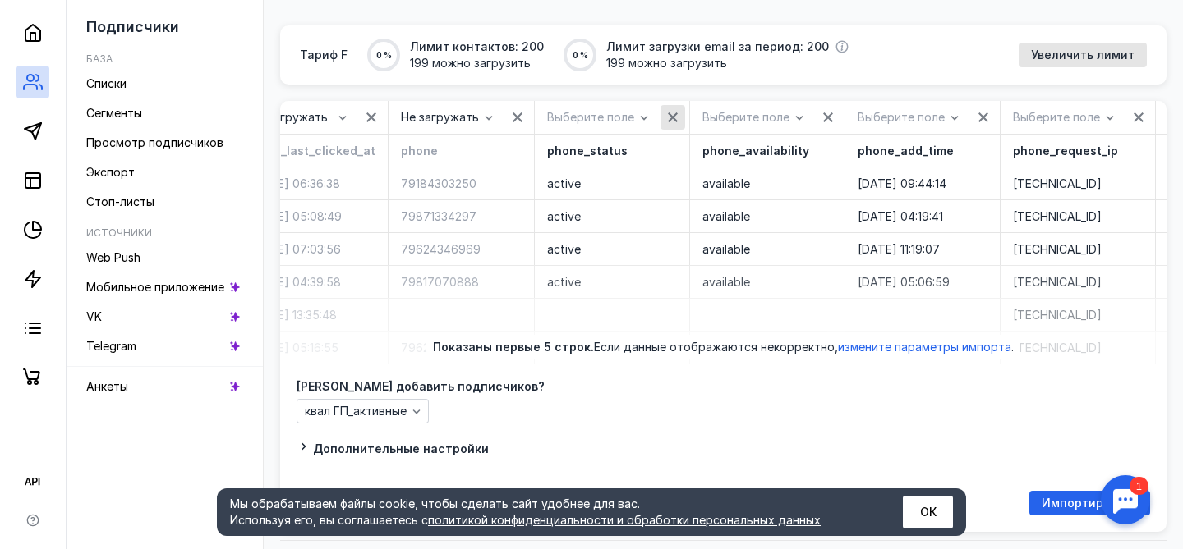
click at [668, 119] on icon "button" at bounding box center [673, 118] width 10 height 10
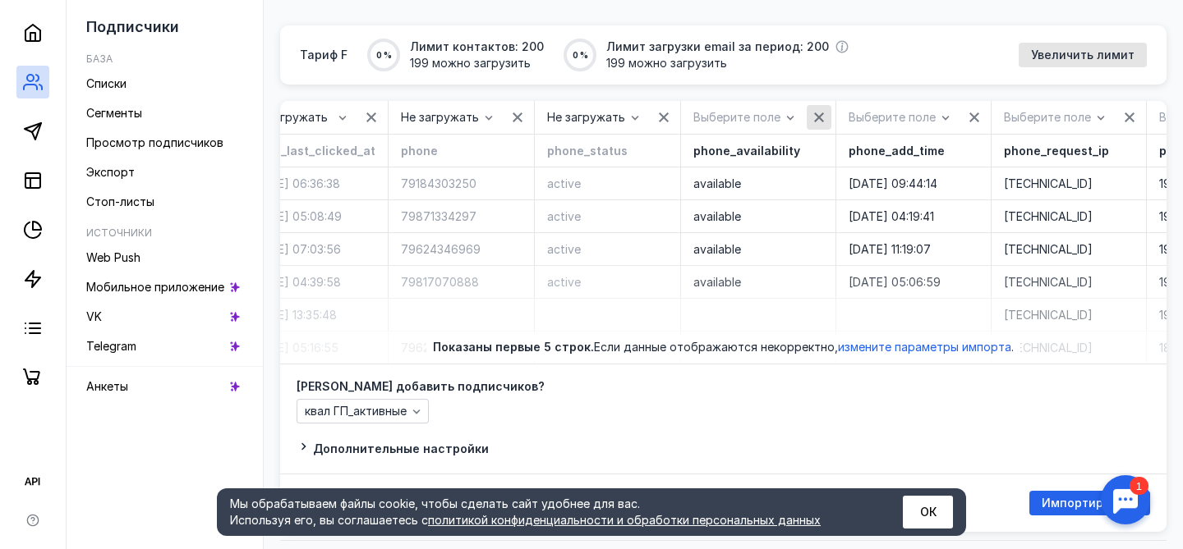
click at [812, 116] on icon "button" at bounding box center [818, 117] width 13 height 13
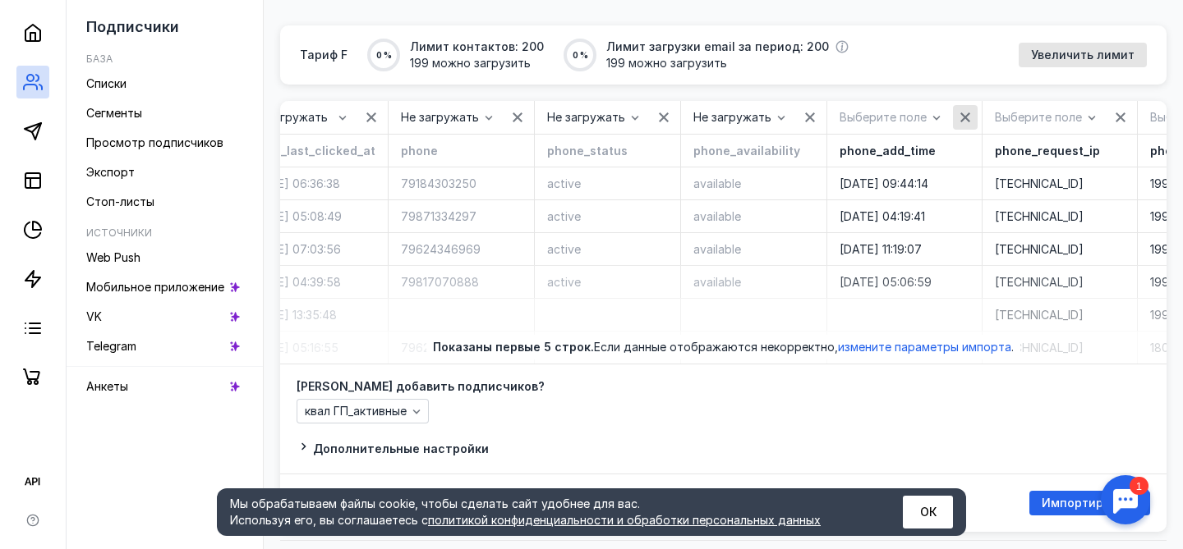
click at [958, 118] on icon "button" at bounding box center [964, 117] width 13 height 13
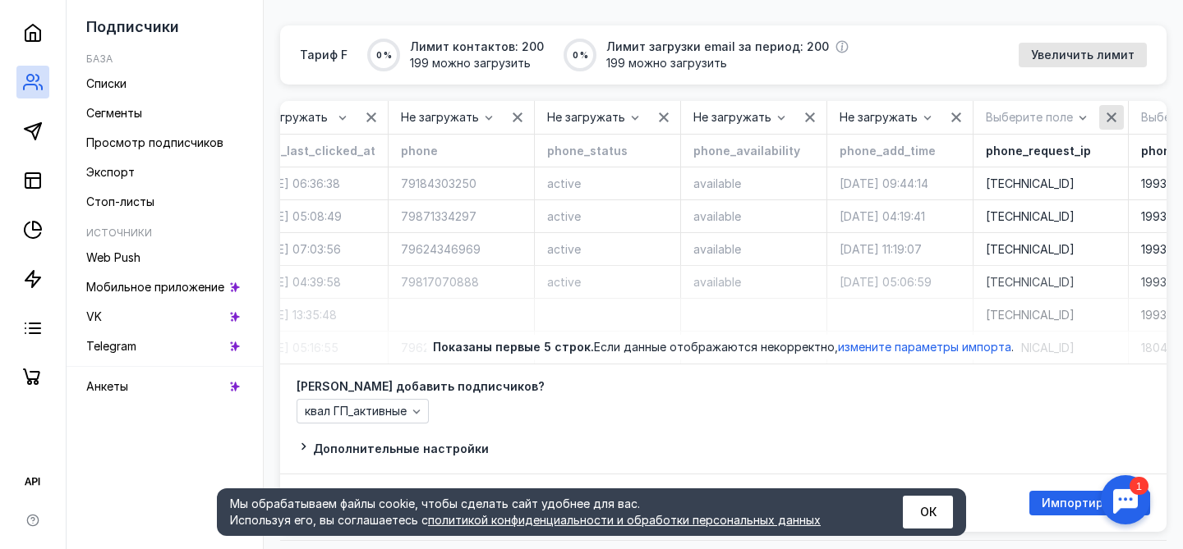
click at [1105, 117] on icon "button" at bounding box center [1111, 117] width 13 height 13
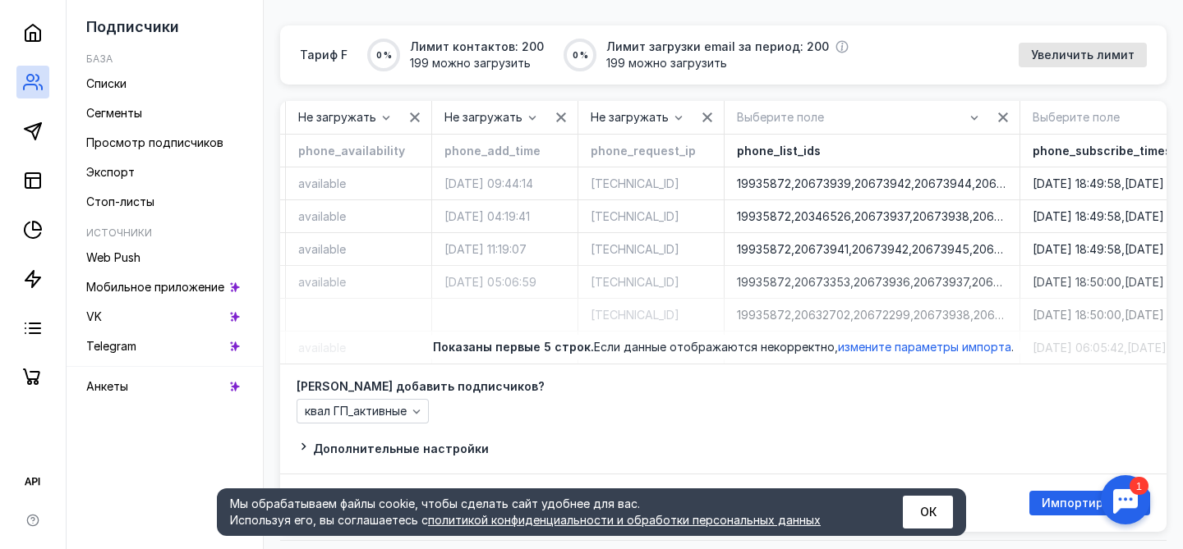
scroll to position [0, 2778]
click at [989, 117] on icon "button" at bounding box center [994, 118] width 10 height 10
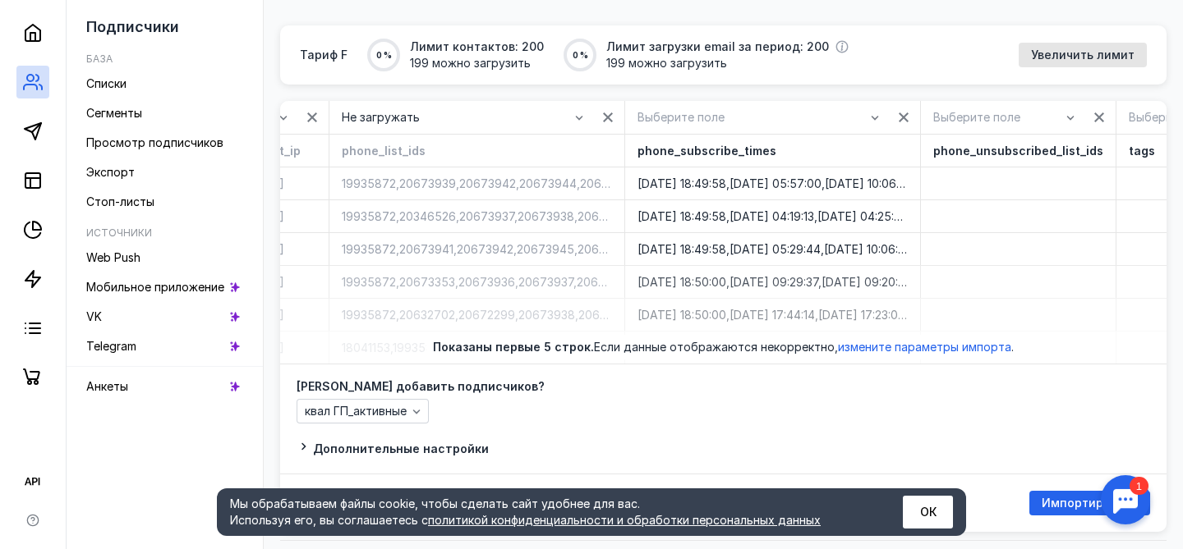
scroll to position [0, 3173]
click at [888, 119] on icon "button" at bounding box center [894, 117] width 13 height 13
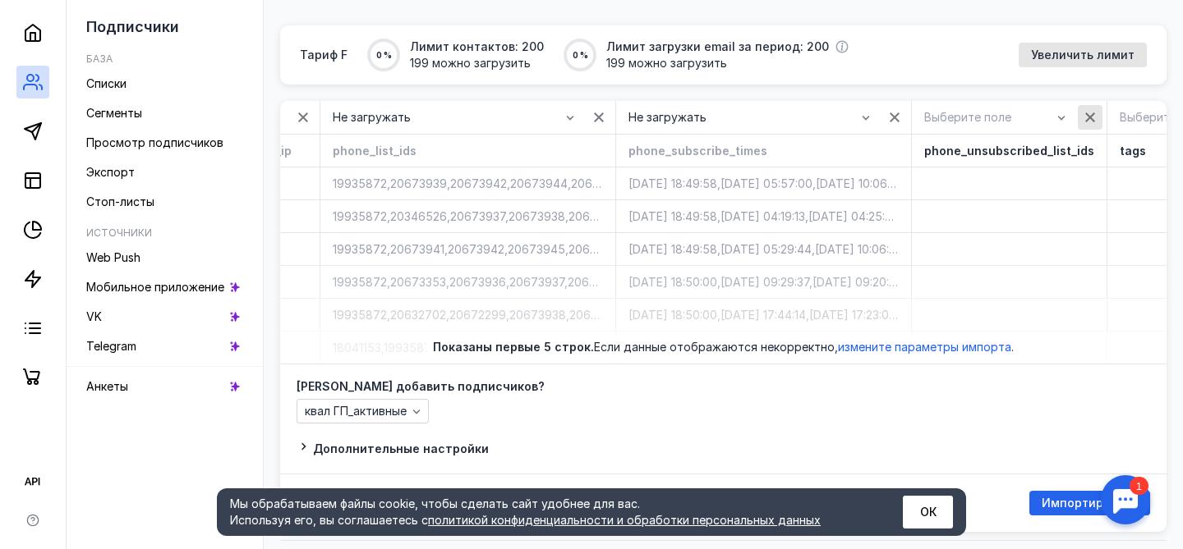
click at [1083, 120] on icon "button" at bounding box center [1089, 117] width 13 height 13
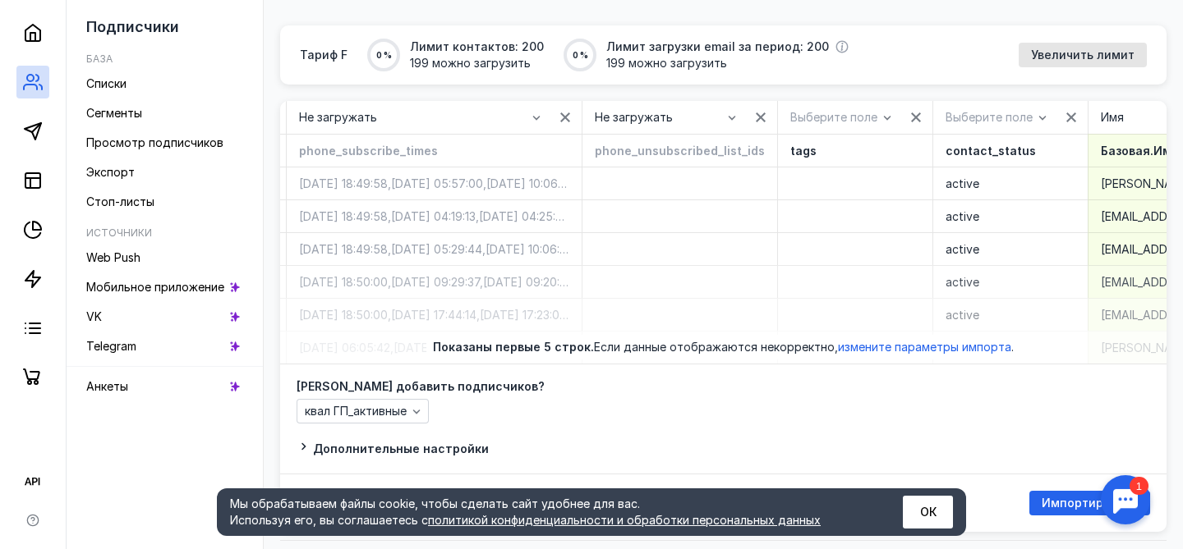
scroll to position [0, 3516]
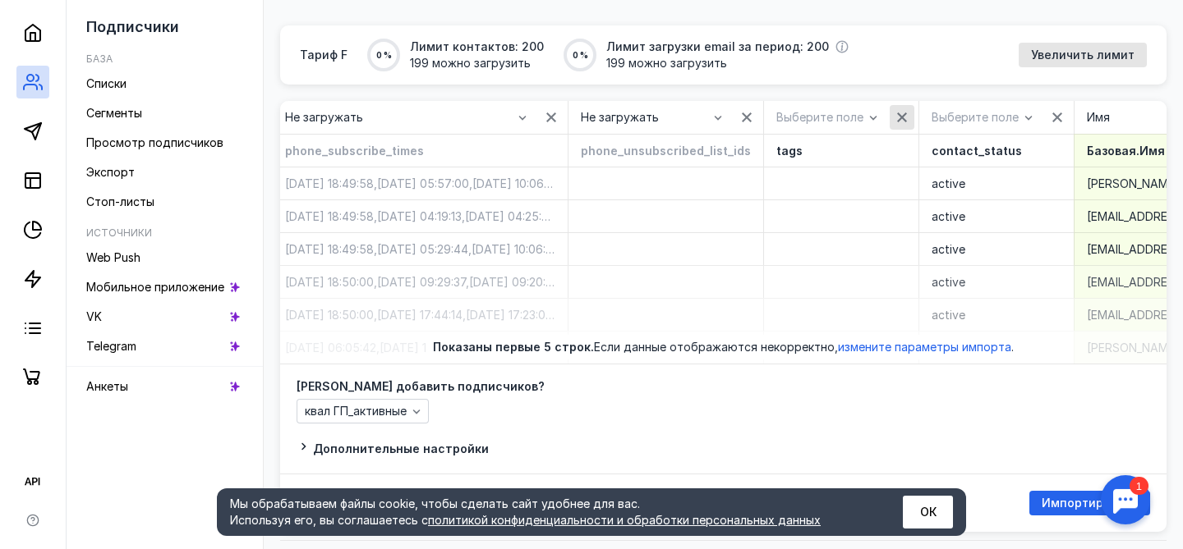
click at [895, 115] on icon "button" at bounding box center [901, 117] width 13 height 13
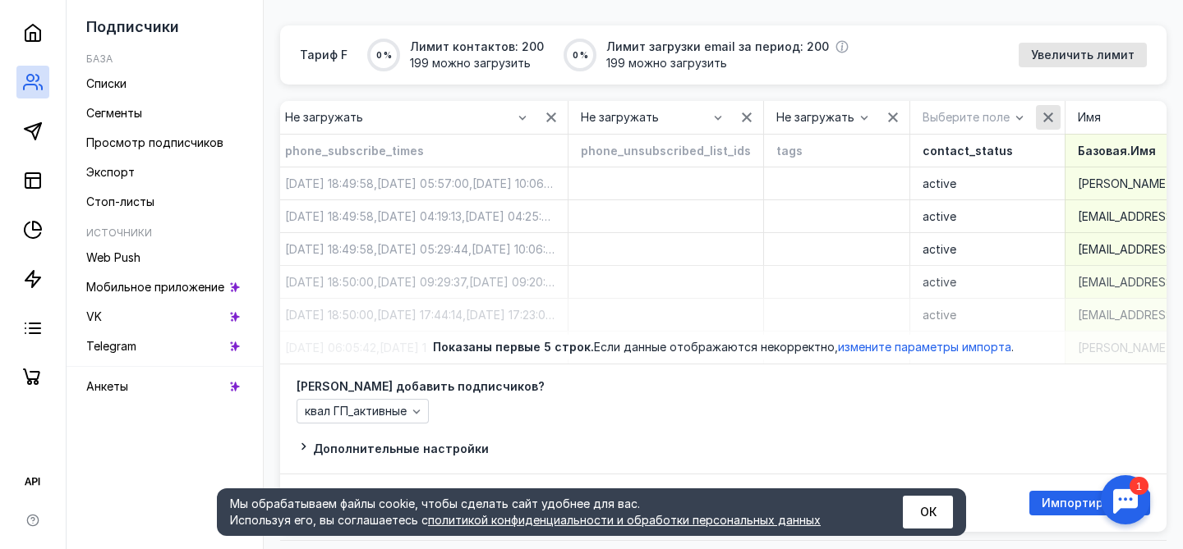
click at [1041, 117] on icon "button" at bounding box center [1047, 117] width 13 height 13
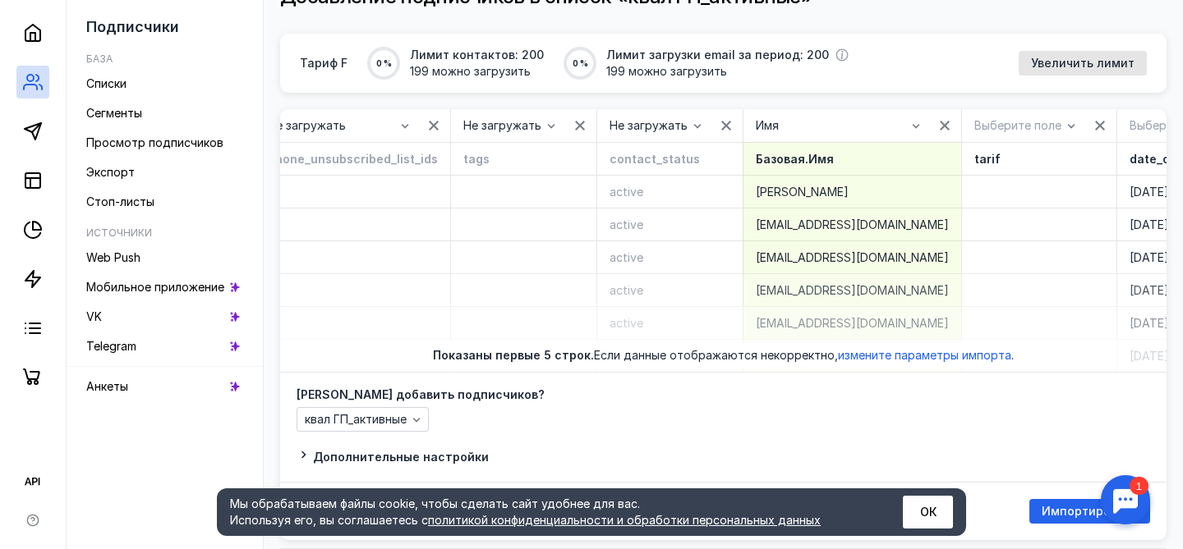
scroll to position [135, 0]
click at [938, 122] on icon "button" at bounding box center [944, 126] width 13 height 13
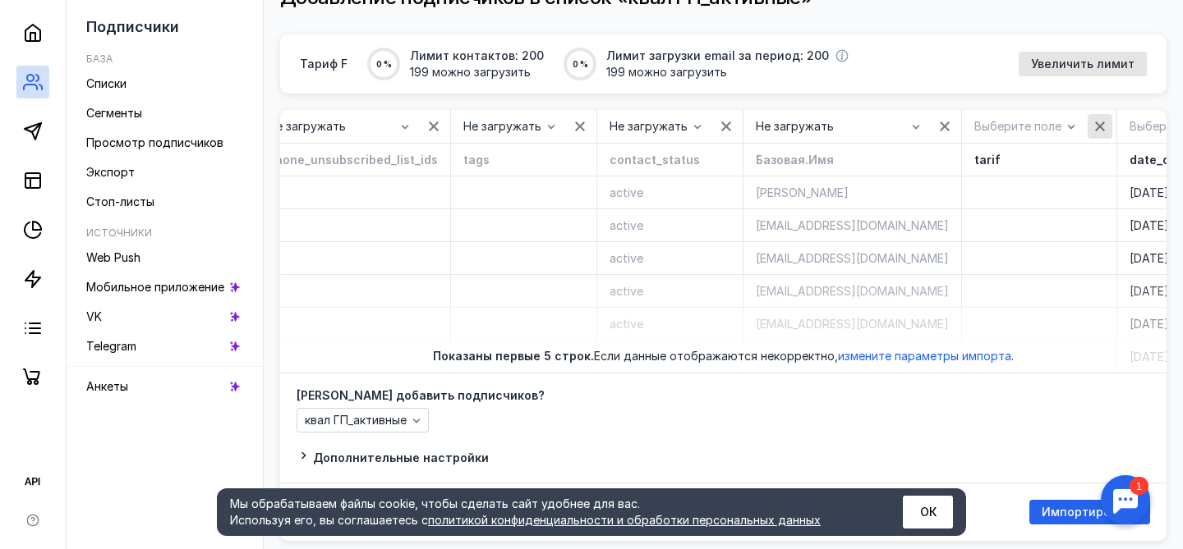
click at [1095, 127] on icon "button" at bounding box center [1100, 127] width 10 height 10
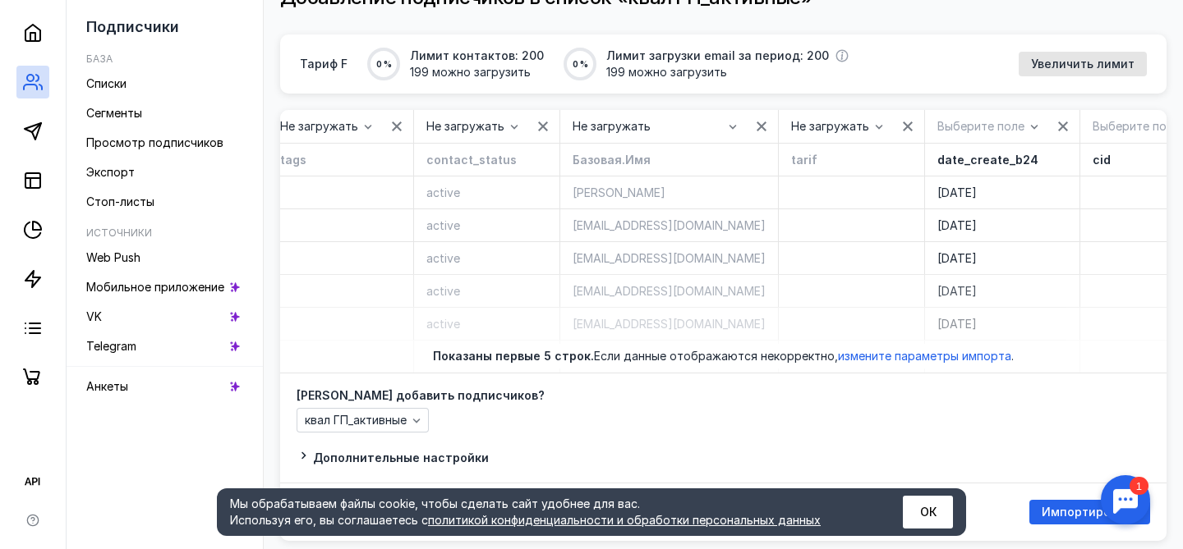
scroll to position [0, 4032]
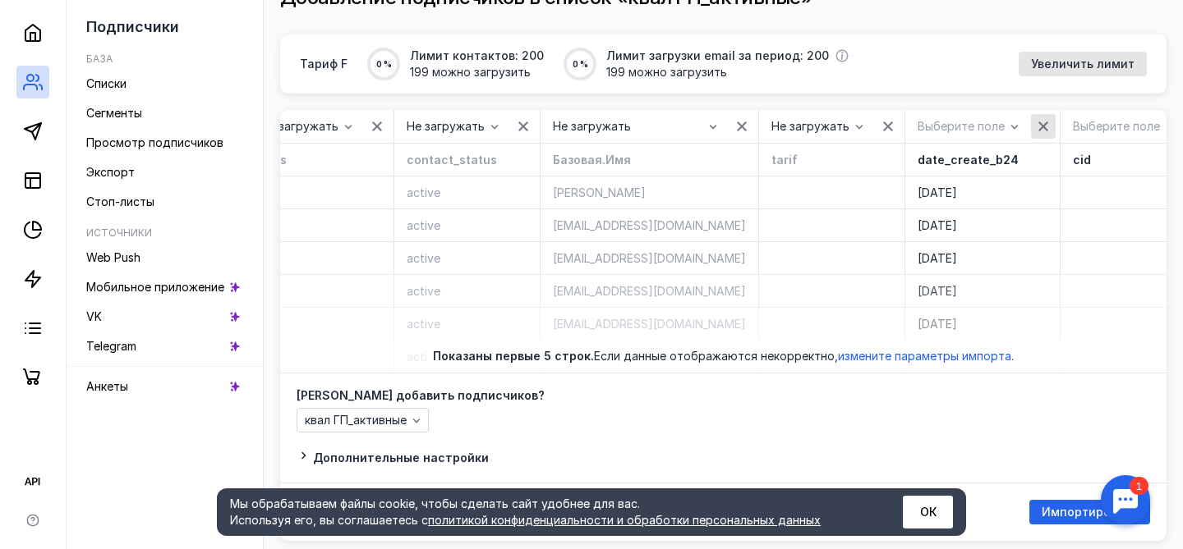
click at [1038, 125] on icon "button" at bounding box center [1043, 127] width 10 height 10
click at [1182, 126] on icon "button" at bounding box center [1189, 126] width 13 height 13
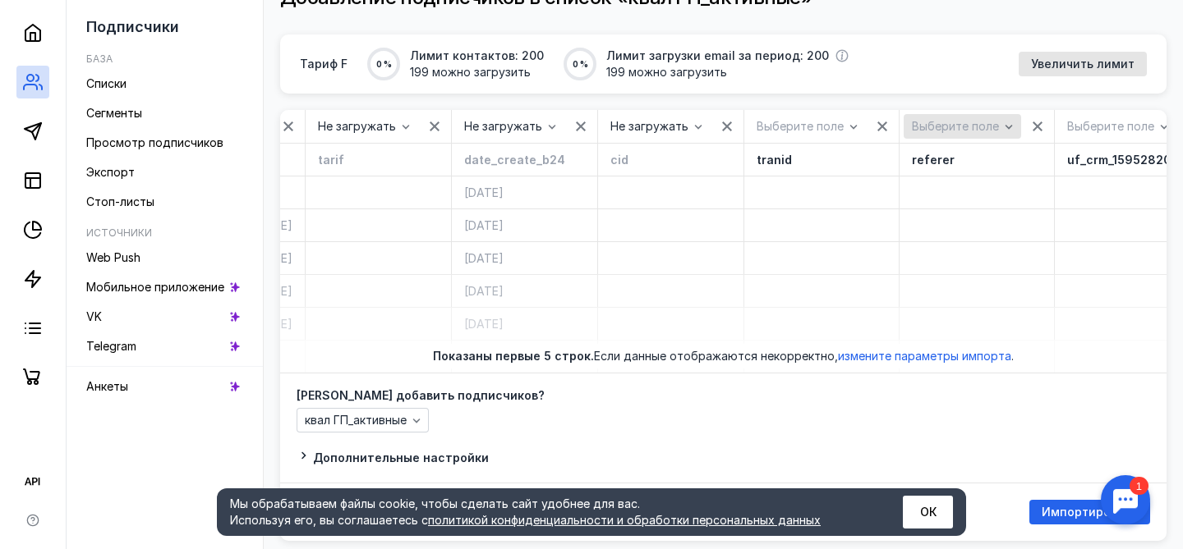
scroll to position [0, 4499]
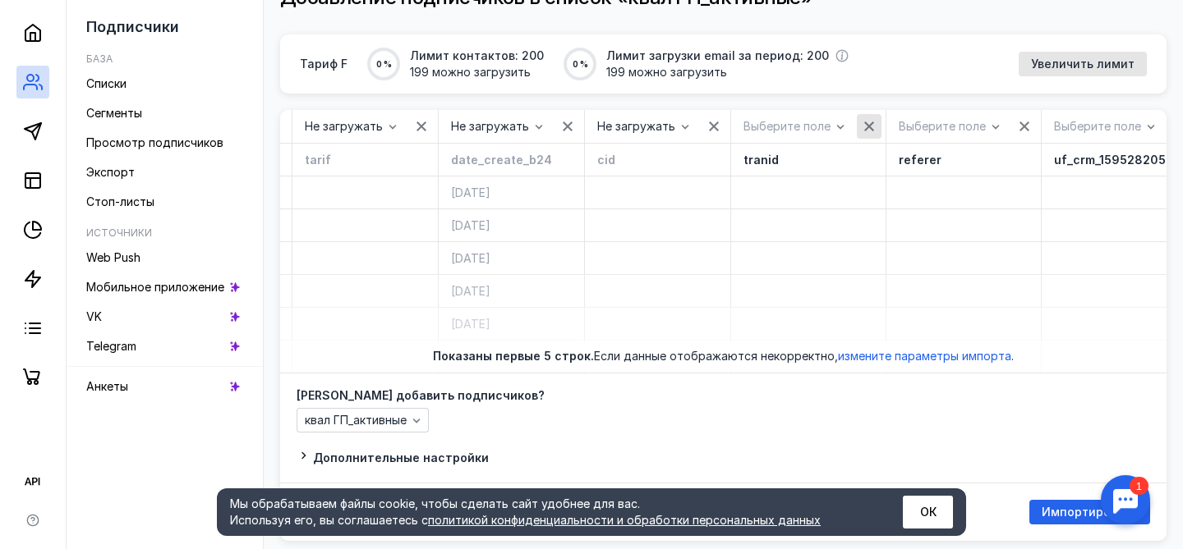
click at [862, 124] on icon "button" at bounding box center [868, 126] width 13 height 13
click at [1008, 125] on icon "button" at bounding box center [1014, 126] width 13 height 13
click at [1155, 122] on icon "button" at bounding box center [1161, 126] width 13 height 13
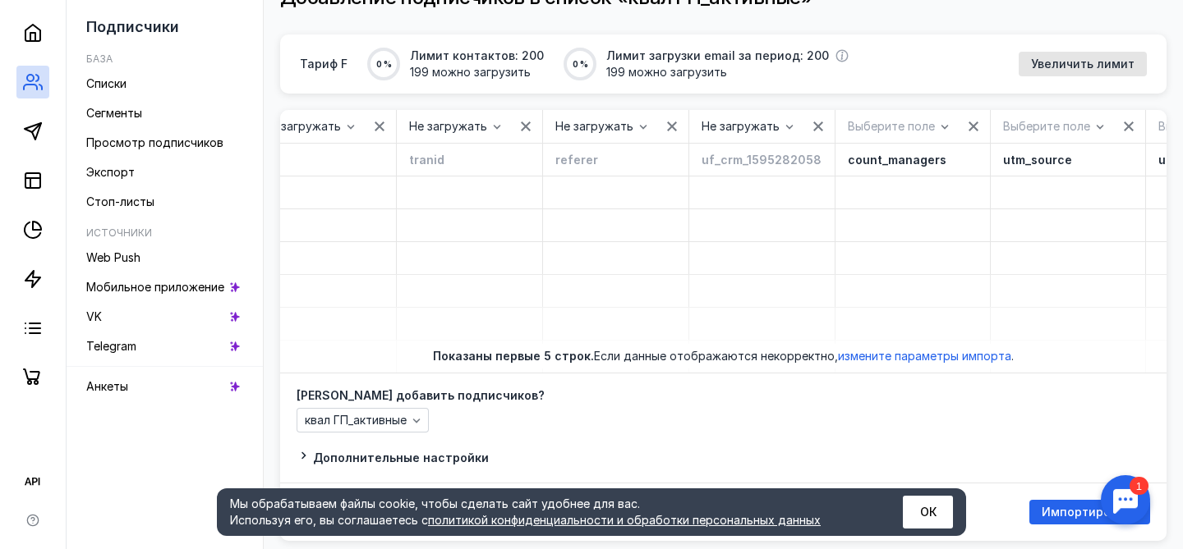
scroll to position [0, 4891]
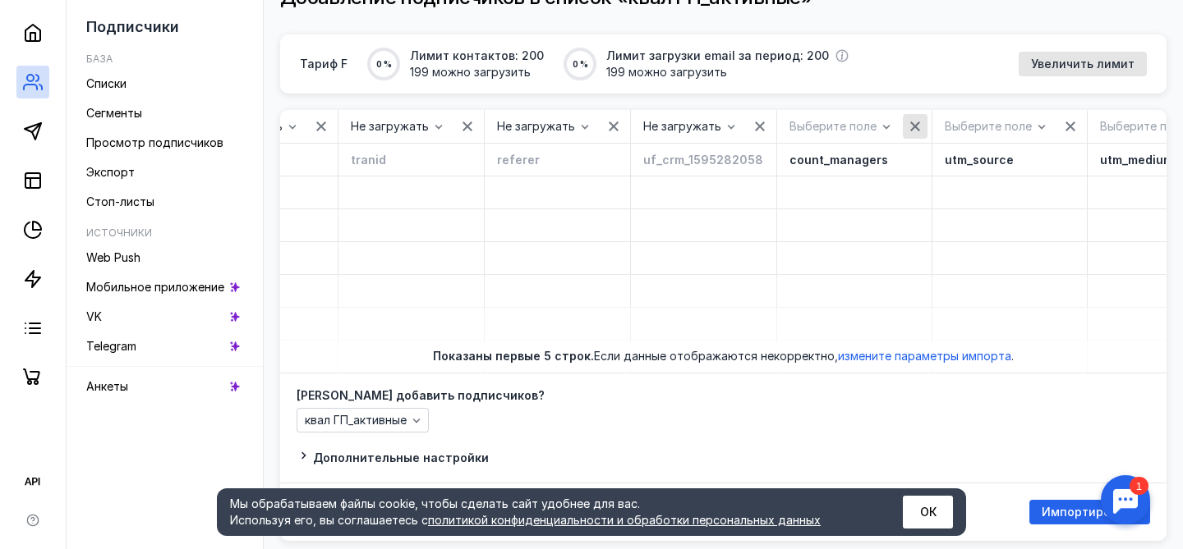
click at [908, 125] on icon "button" at bounding box center [914, 126] width 13 height 13
click at [1056, 125] on icon "button" at bounding box center [1061, 127] width 10 height 10
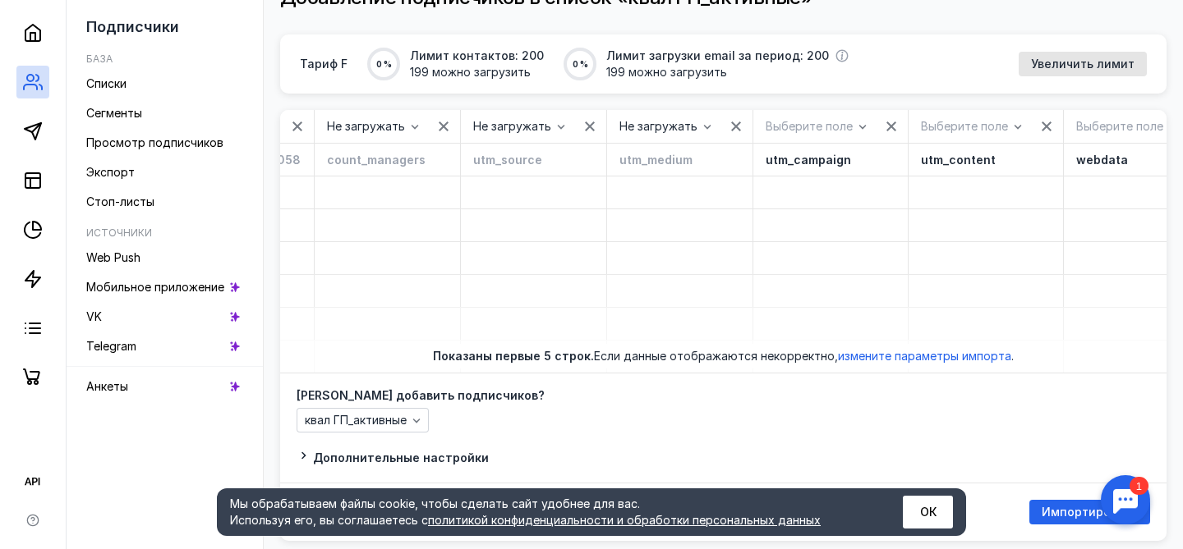
scroll to position [0, 5407]
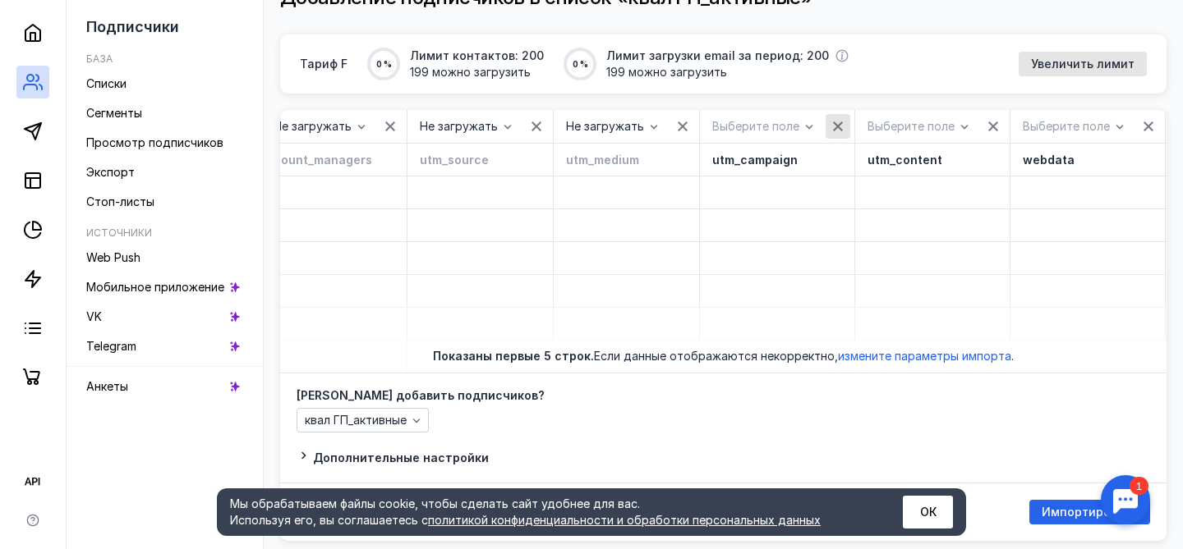
click at [831, 131] on icon "button" at bounding box center [837, 126] width 13 height 13
click at [977, 126] on icon "button" at bounding box center [983, 126] width 13 height 13
click at [1125, 122] on icon "button" at bounding box center [1130, 127] width 10 height 10
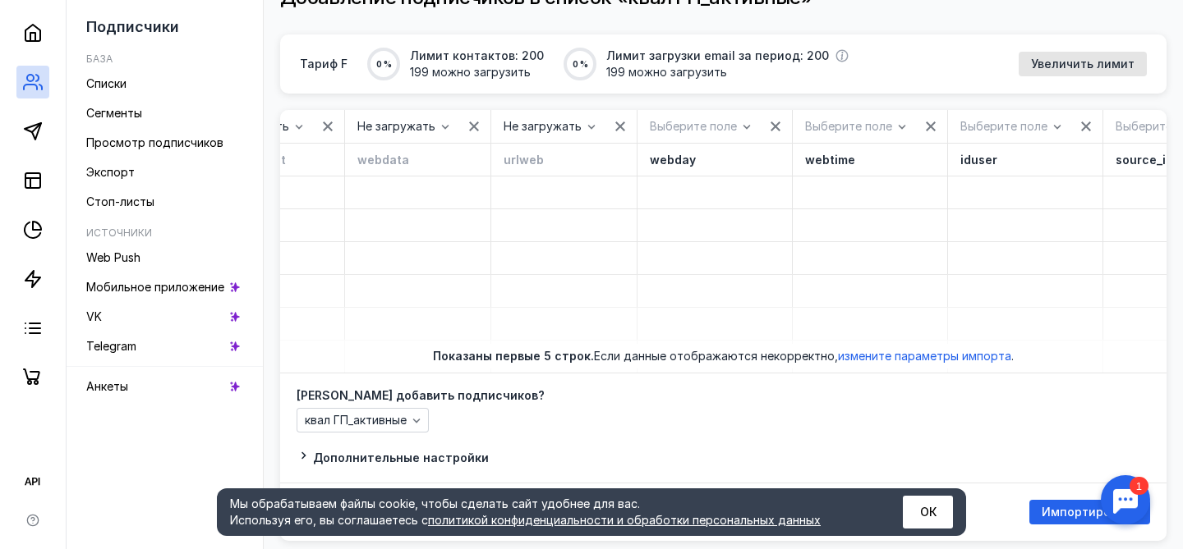
scroll to position [0, 6129]
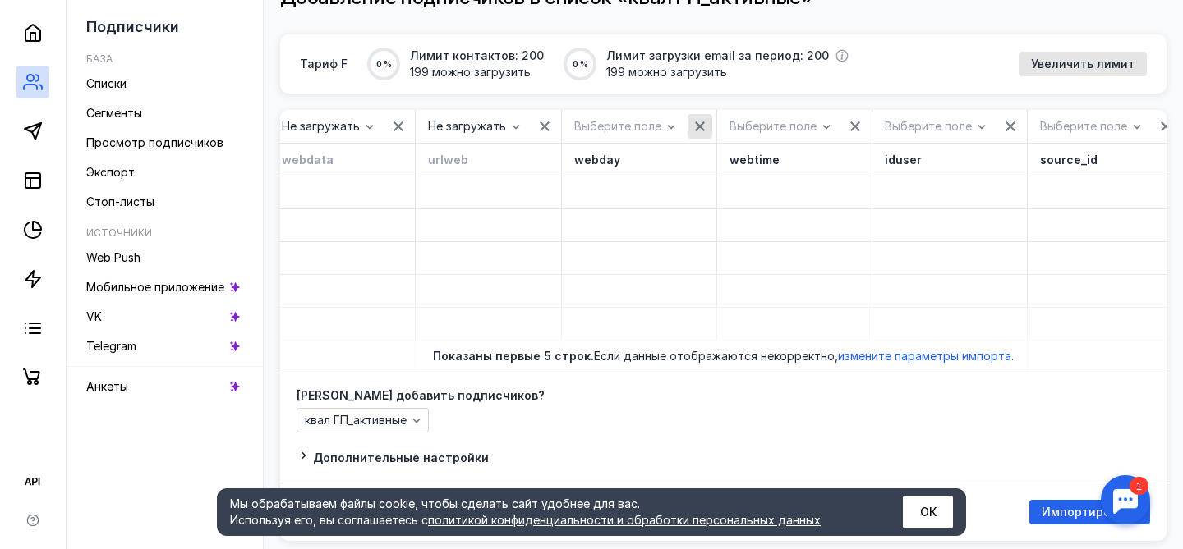
click at [695, 128] on icon "button" at bounding box center [700, 127] width 10 height 10
click at [839, 128] on icon "button" at bounding box center [845, 126] width 13 height 13
click at [987, 128] on icon "button" at bounding box center [992, 127] width 10 height 10
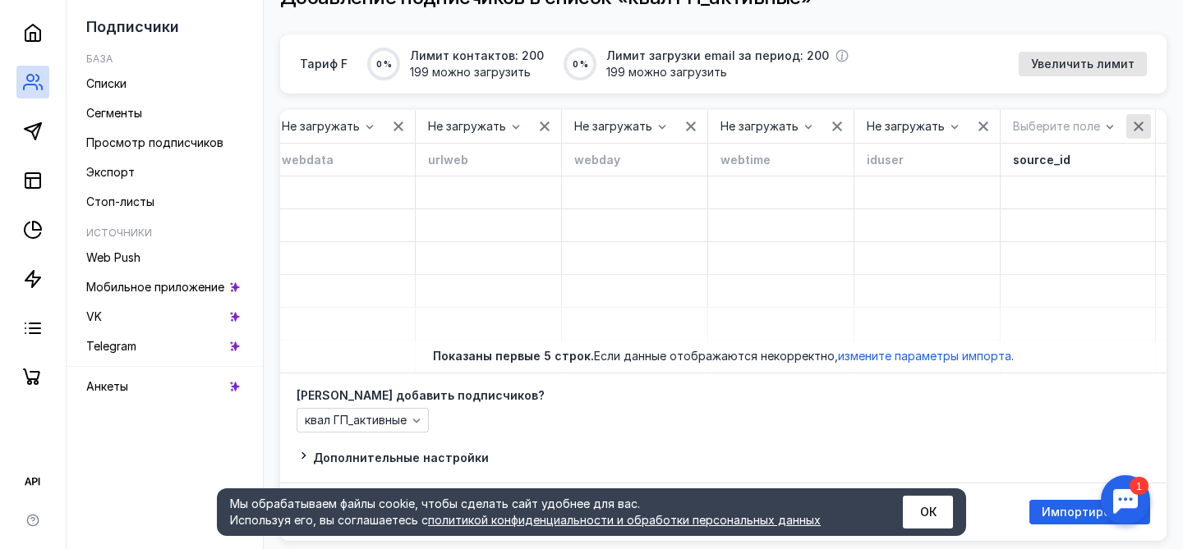
click at [1133, 129] on icon "button" at bounding box center [1138, 127] width 10 height 10
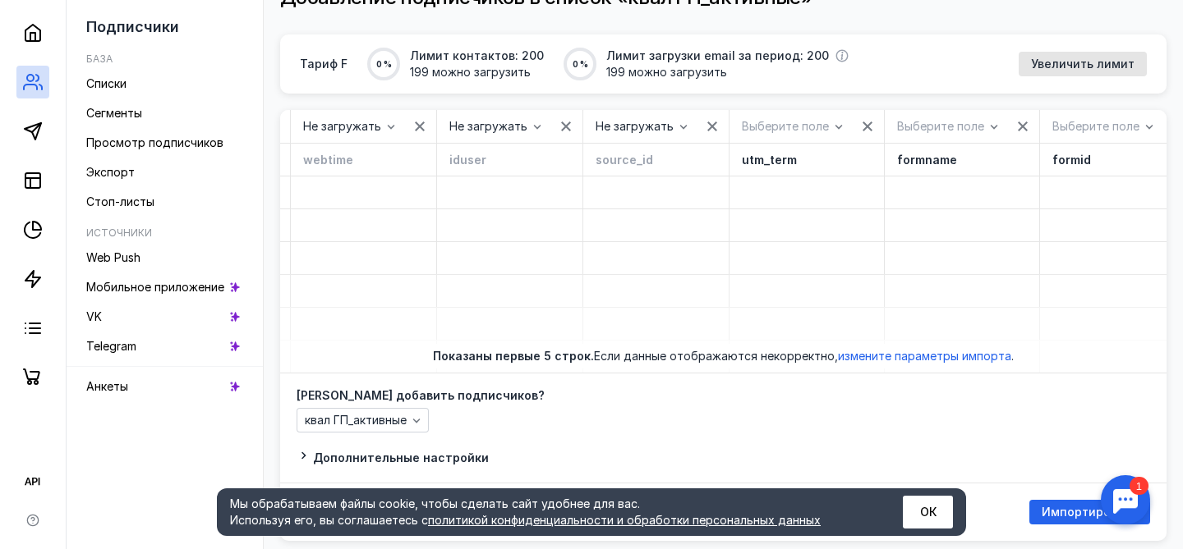
scroll to position [0, 6548]
click at [861, 130] on icon "button" at bounding box center [866, 127] width 10 height 10
click at [1005, 128] on icon "button" at bounding box center [1011, 126] width 13 height 13
click at [1151, 126] on icon "button" at bounding box center [1157, 126] width 13 height 13
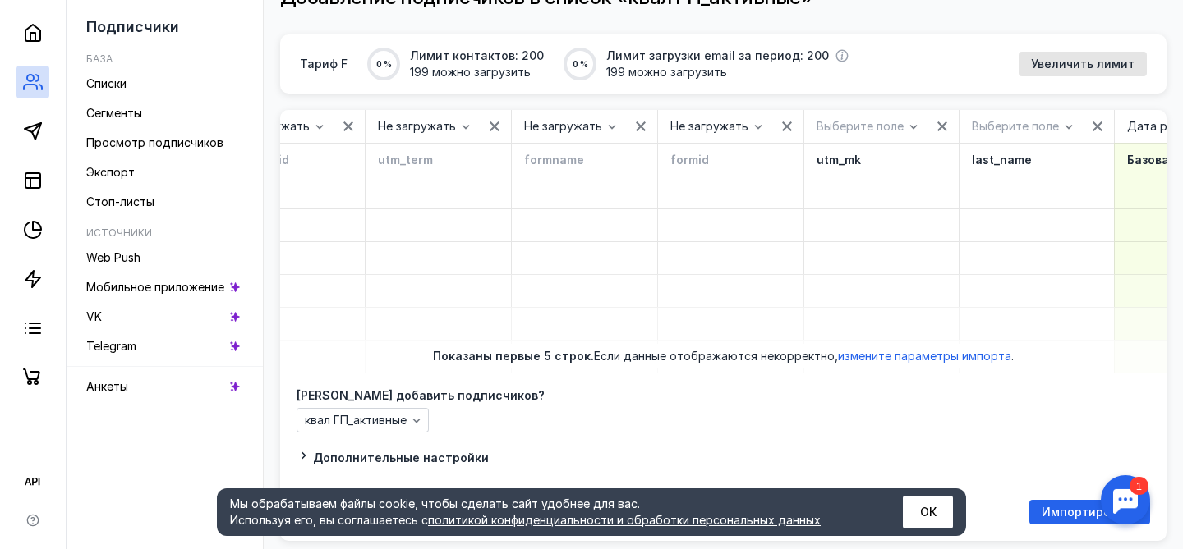
scroll to position [0, 6921]
click at [926, 125] on icon "button" at bounding box center [931, 127] width 10 height 10
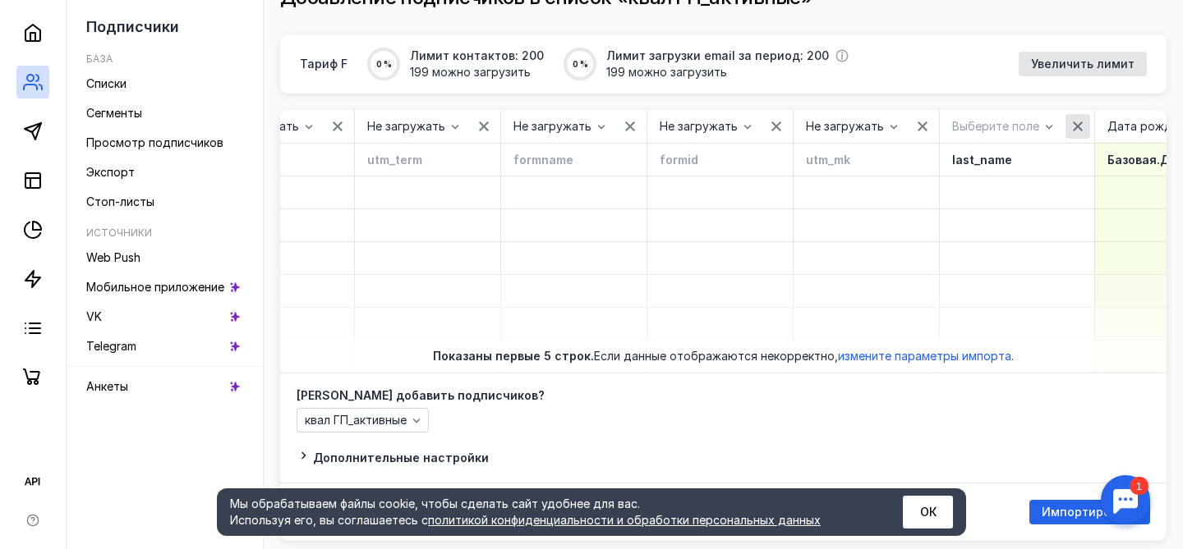
click at [1072, 124] on icon "button" at bounding box center [1077, 127] width 10 height 10
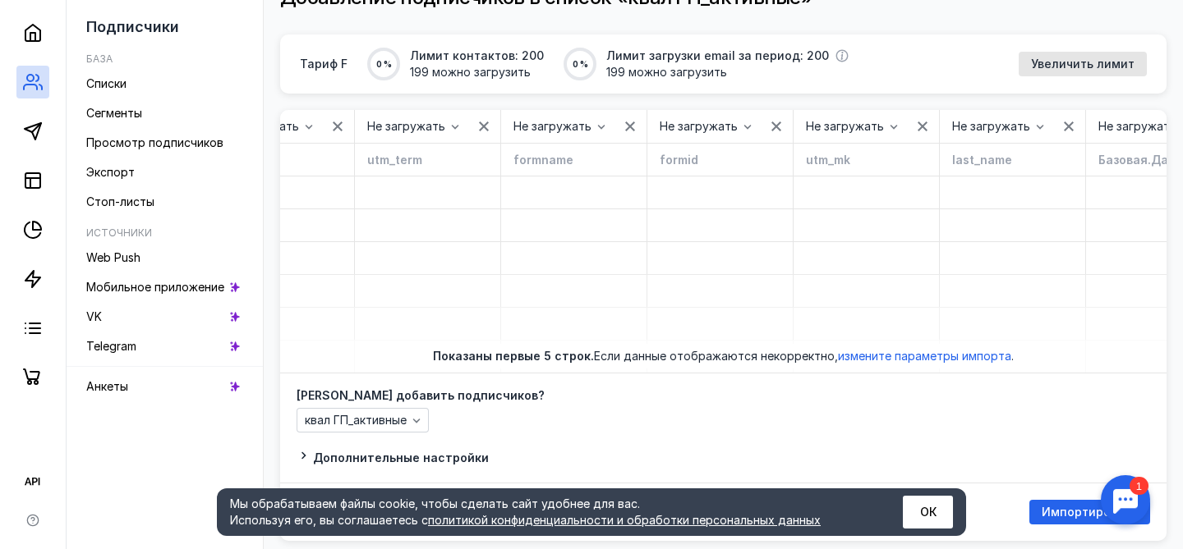
scroll to position [0, 6961]
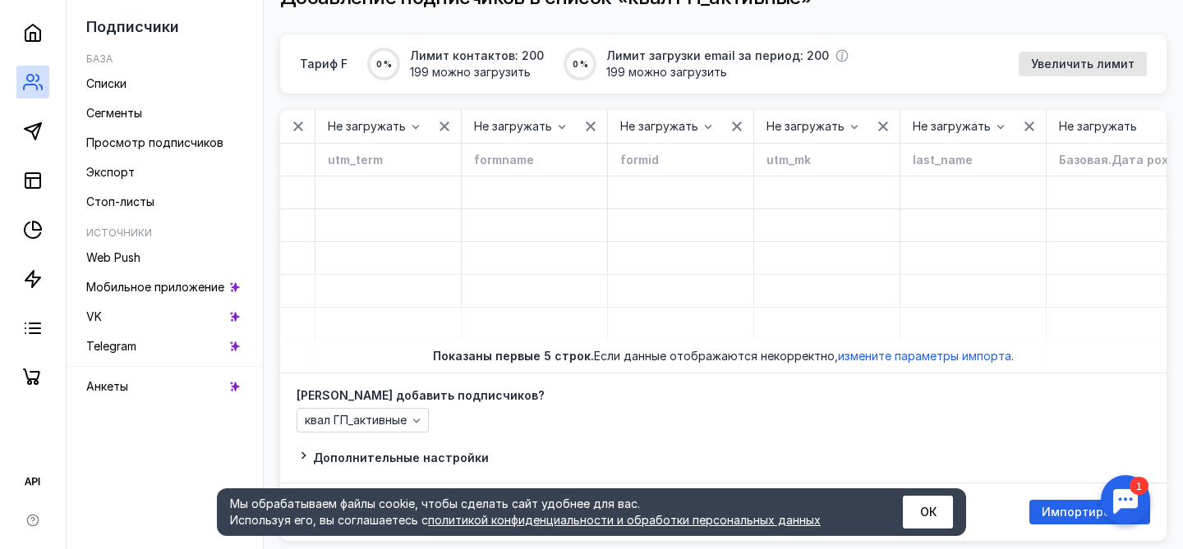
click at [1076, 59] on span "Увеличить лимит" at bounding box center [1082, 64] width 103 height 14
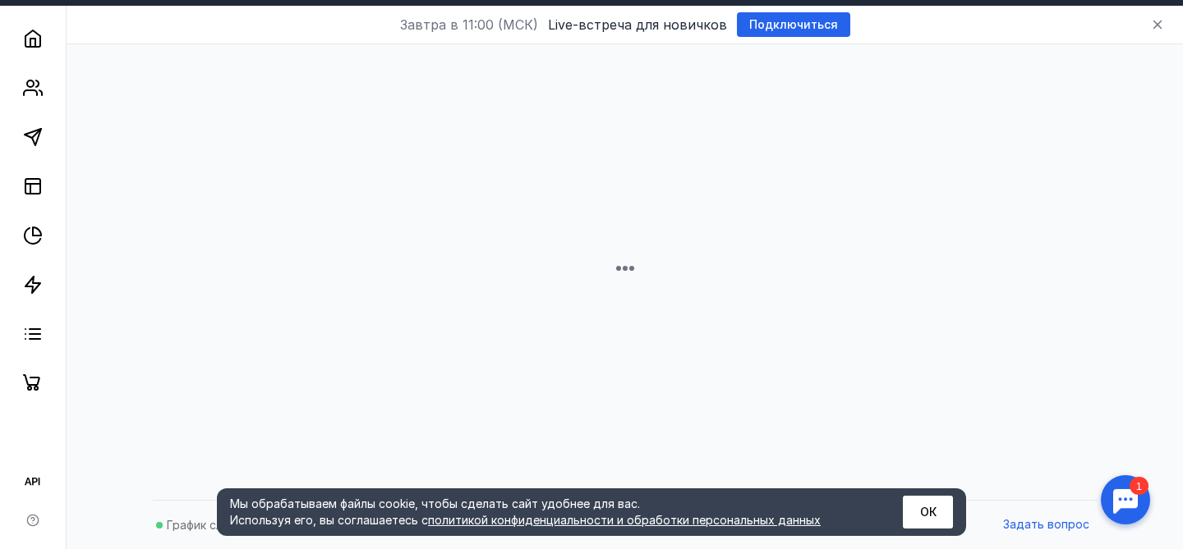
scroll to position [44, 0]
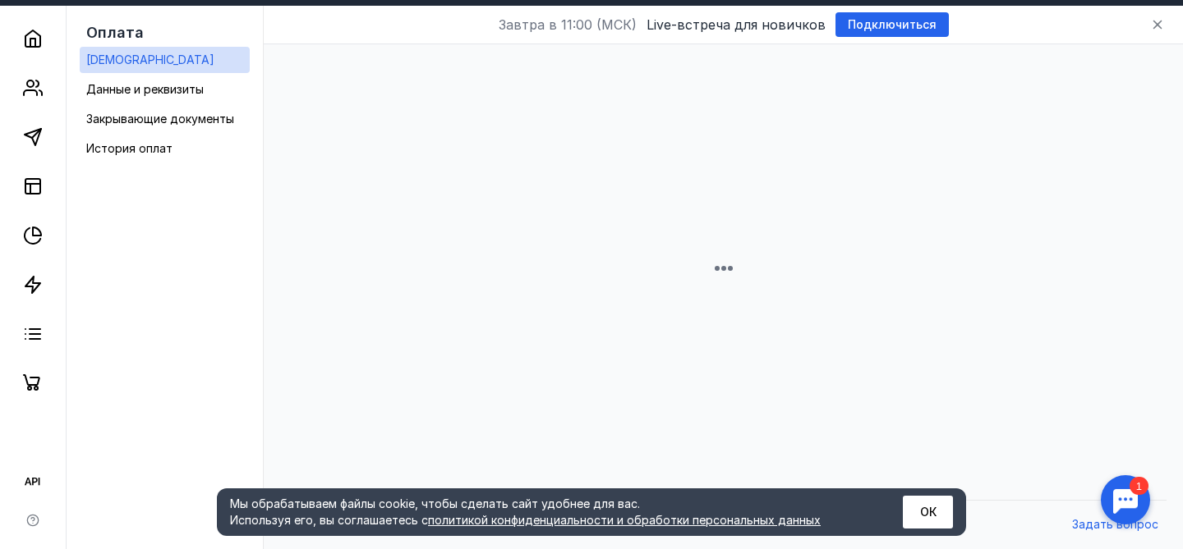
scroll to position [135, 0]
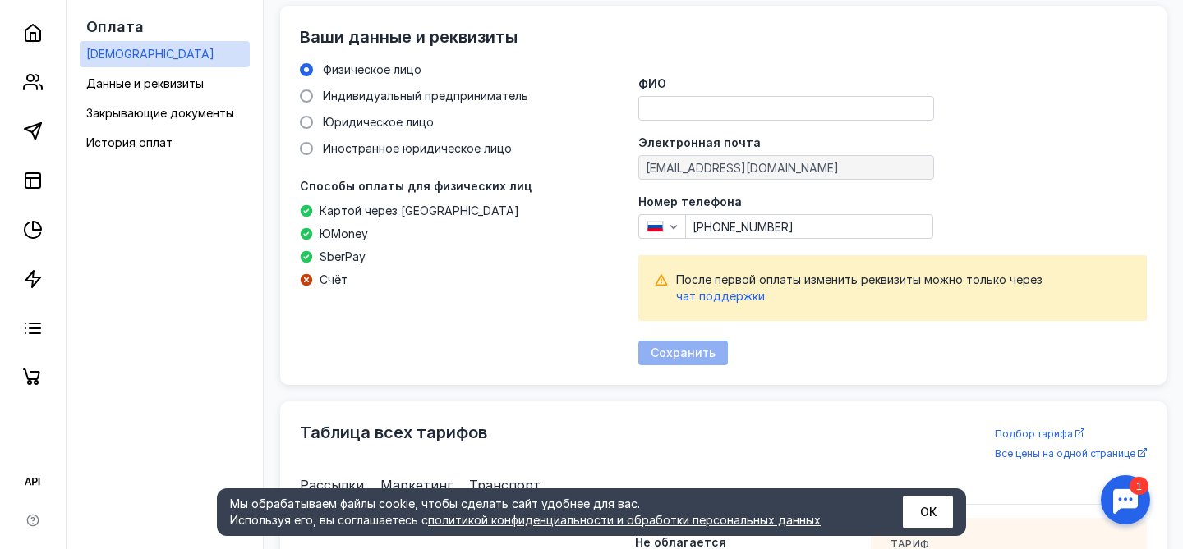
scroll to position [697, 0]
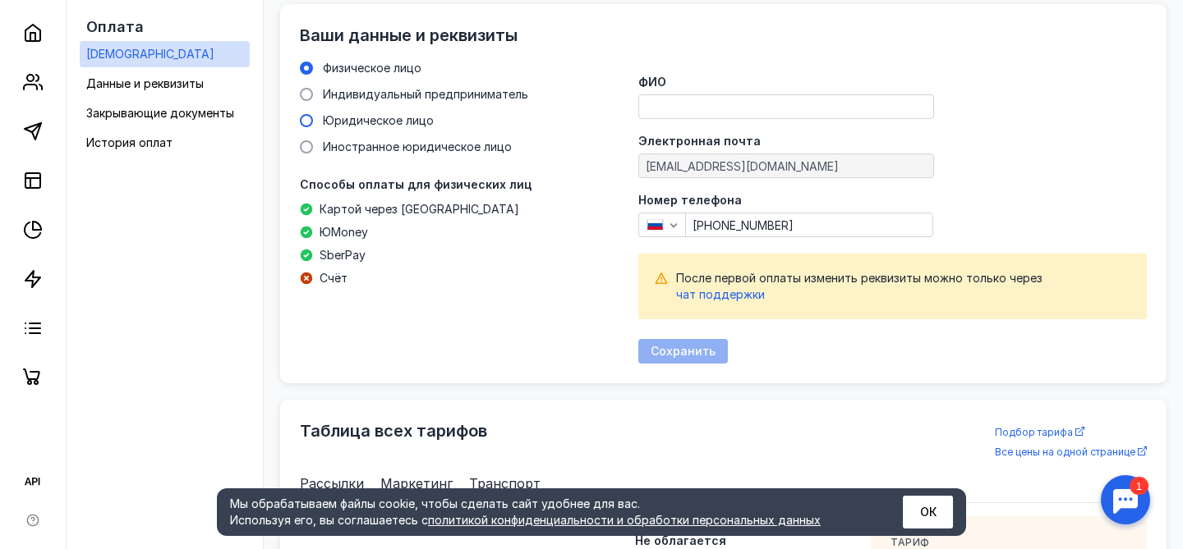
click at [307, 119] on span at bounding box center [306, 120] width 13 height 13
click at [0, 0] on input "Юридическое лицо" at bounding box center [0, 0] width 0 height 0
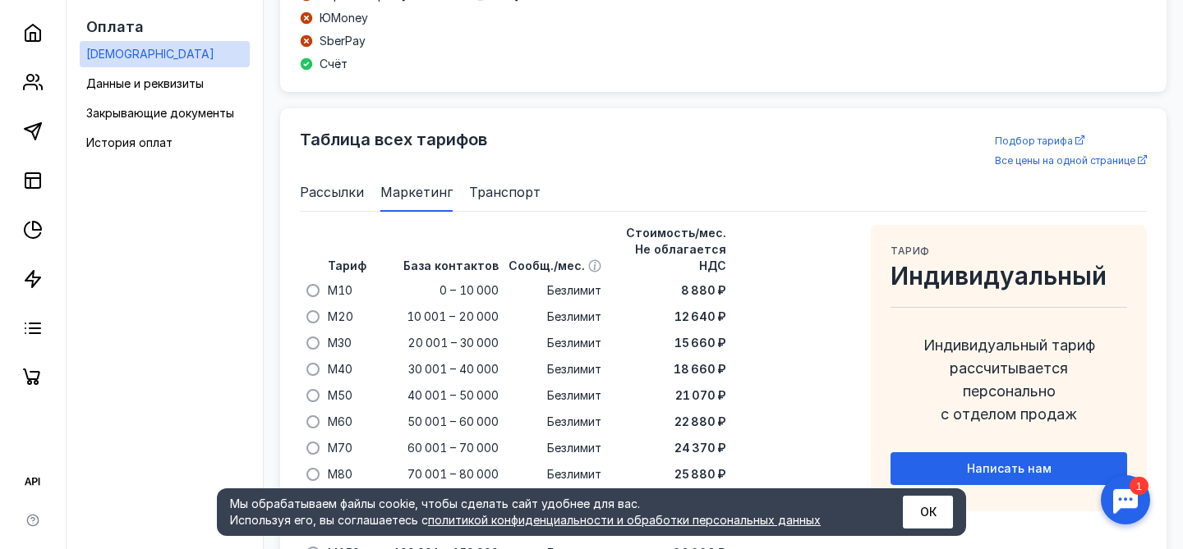
scroll to position [955, 0]
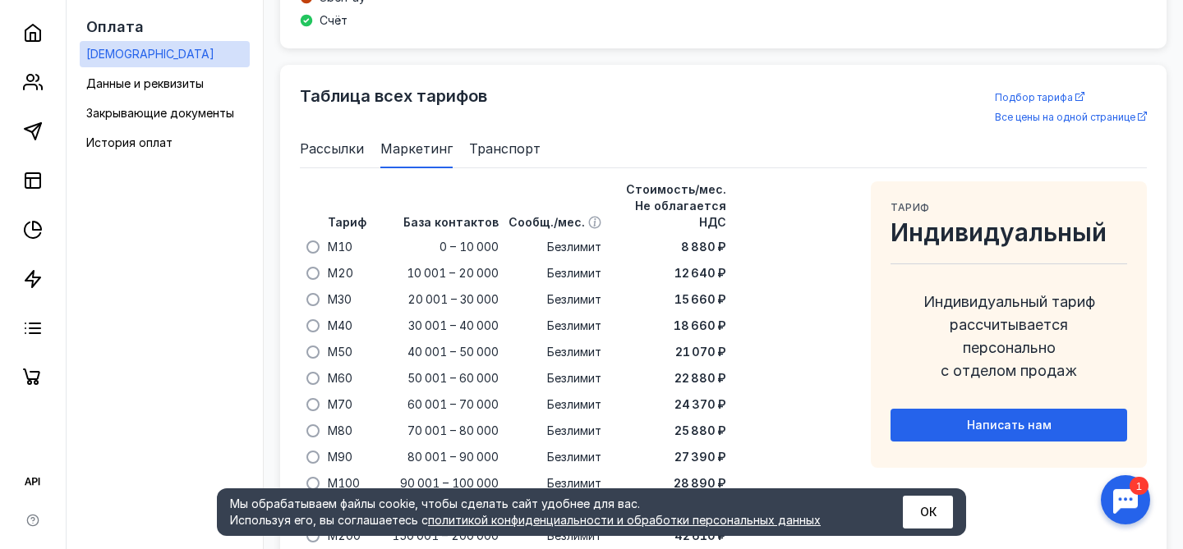
click at [349, 154] on span "Рассылки" at bounding box center [332, 149] width 64 height 20
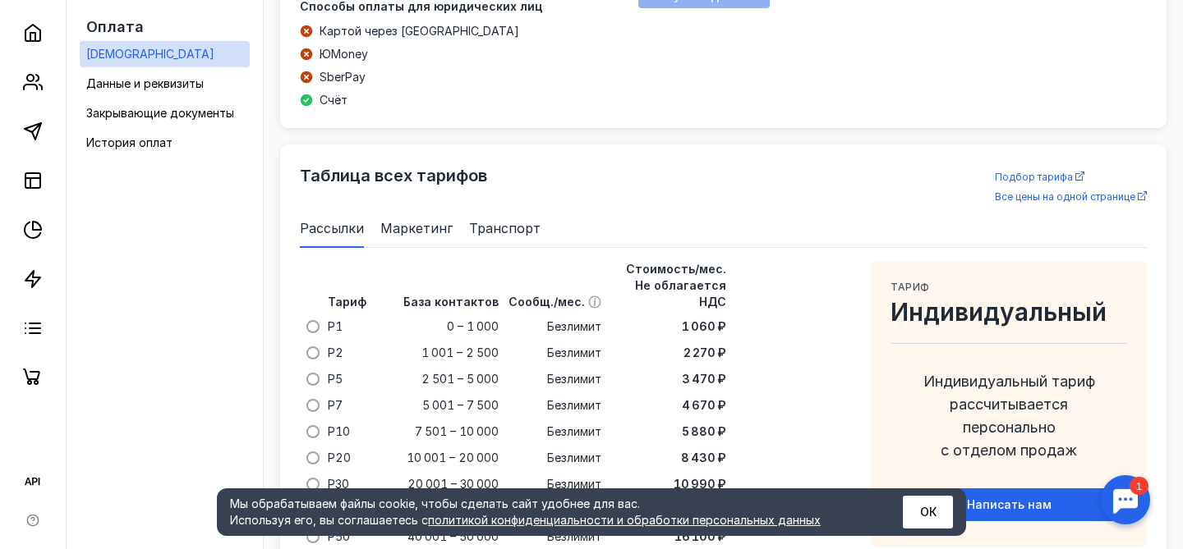
scroll to position [700, 0]
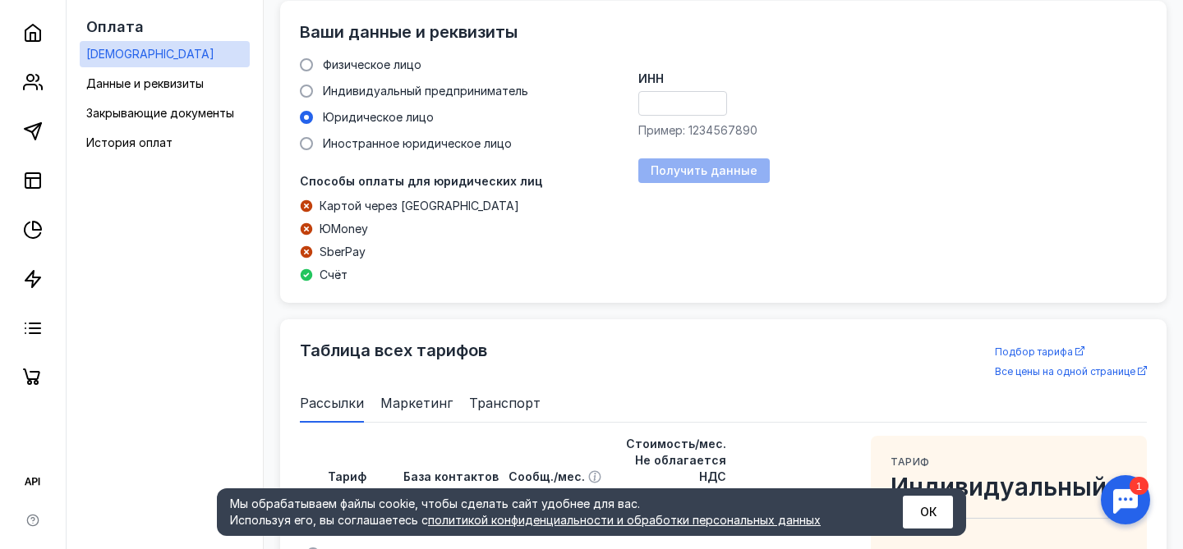
click at [671, 102] on input "ИНН" at bounding box center [682, 103] width 87 height 23
paste input "7733249369"
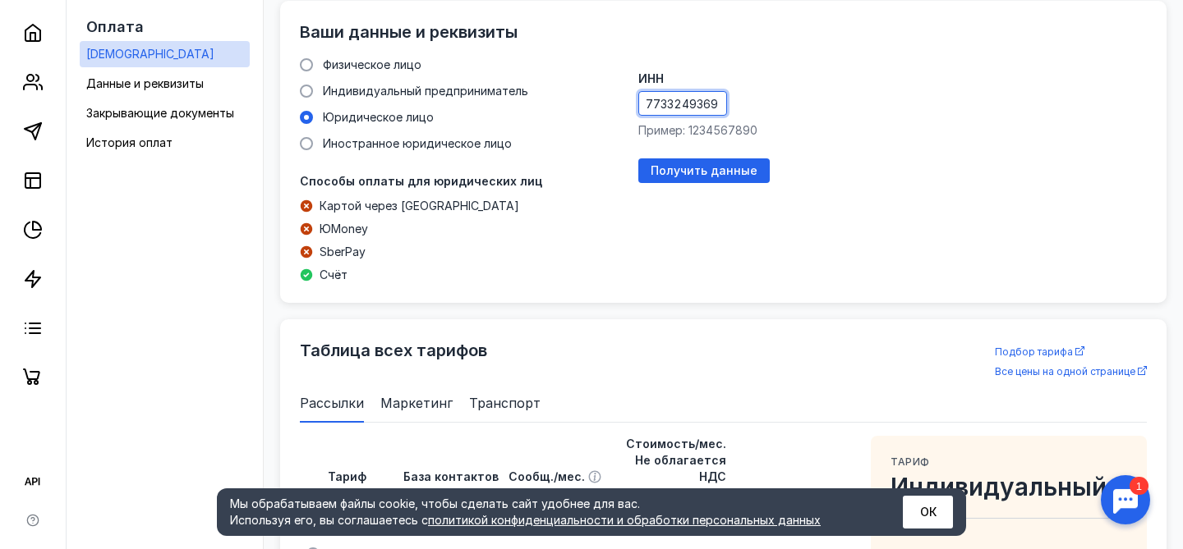
scroll to position [0, 1]
type input "7733249369"
click at [684, 171] on span "Получить данные" at bounding box center [703, 171] width 107 height 14
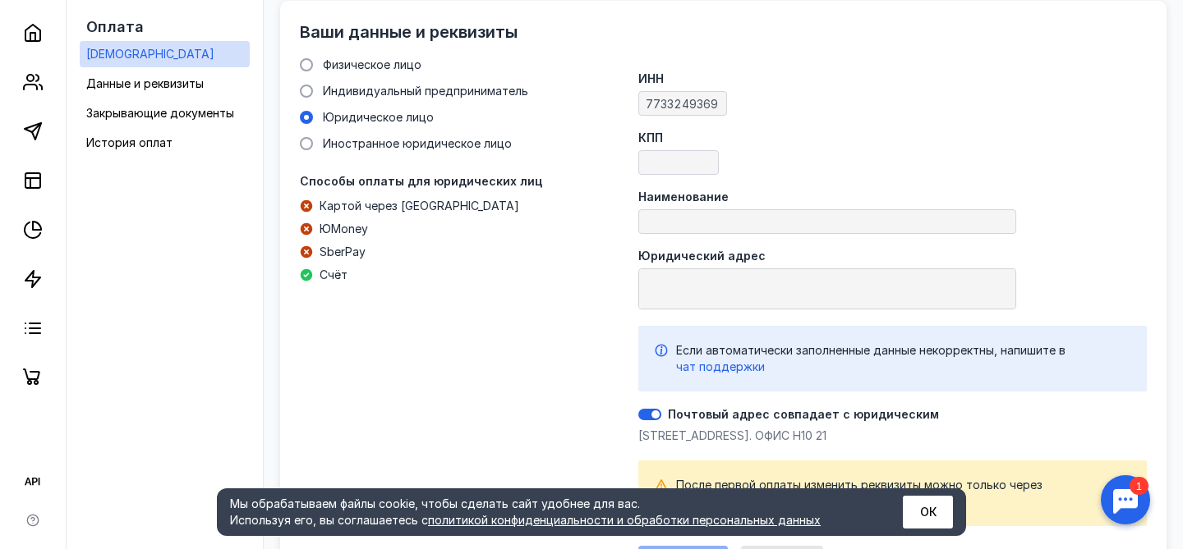
type input "623001001"
type input "ООО "ГЕНЕРАТОР ПРОДАЖ""
type textarea "[STREET_ADDRESS]. ОФИС Н10 21"
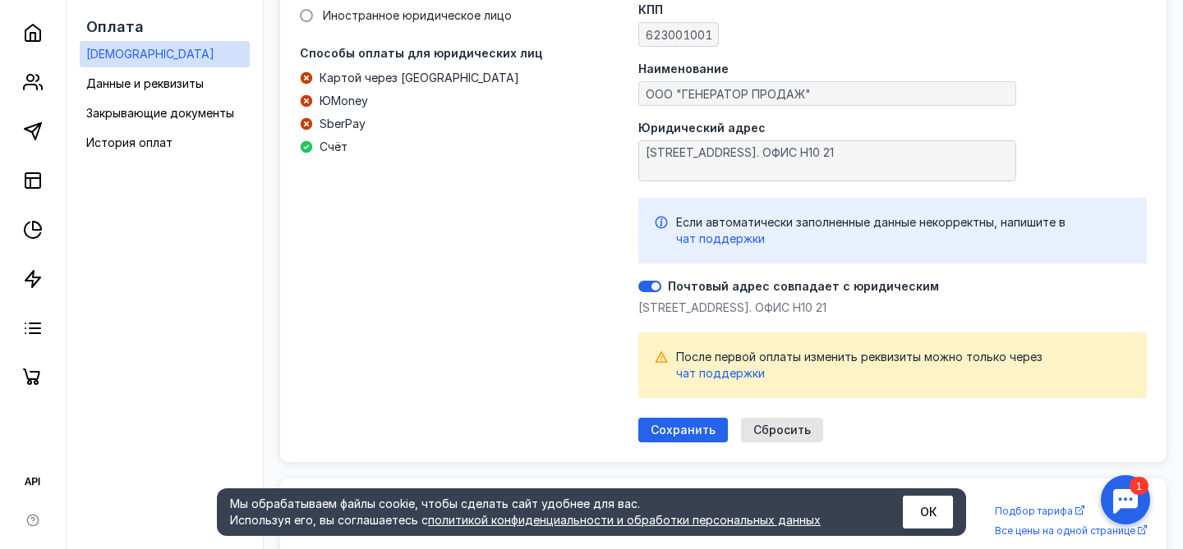
scroll to position [844, 0]
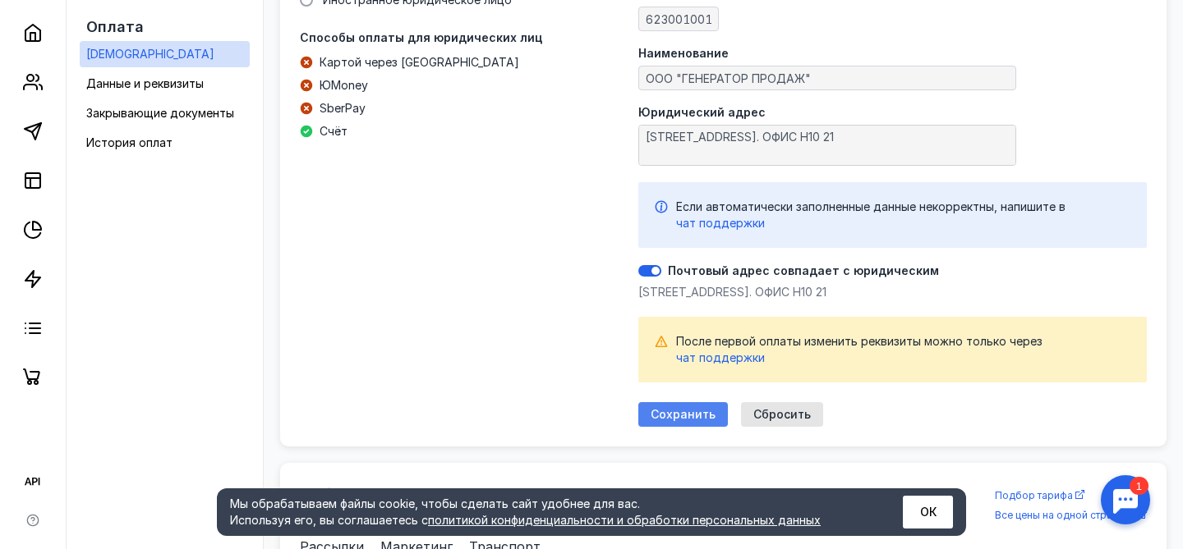
click at [668, 415] on span "Сохранить" at bounding box center [682, 415] width 65 height 14
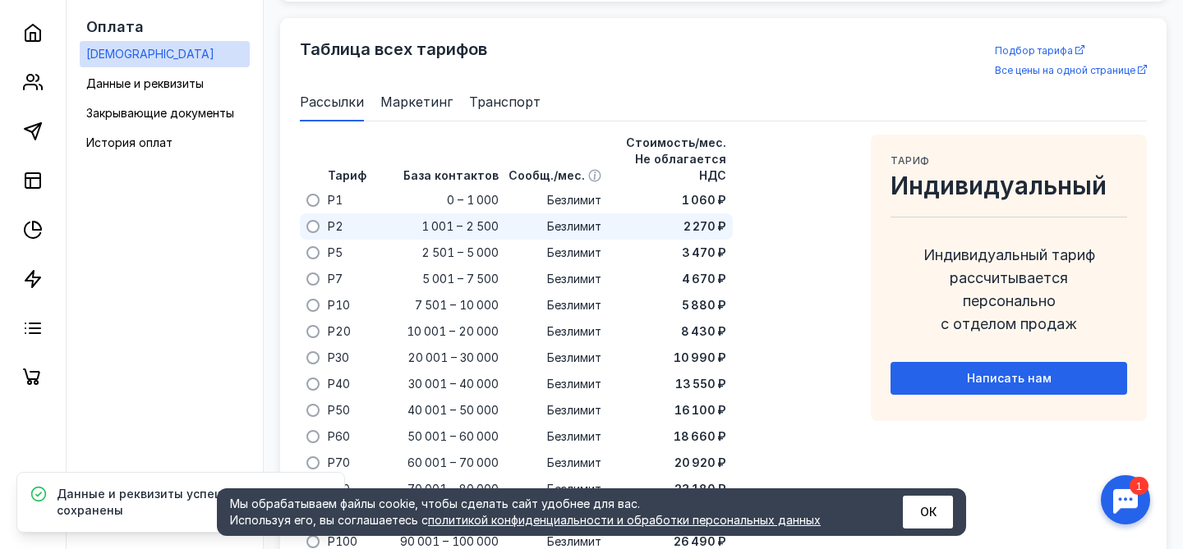
click at [316, 220] on span at bounding box center [312, 226] width 13 height 13
click at [0, 0] on input "radio" at bounding box center [0, 0] width 0 height 0
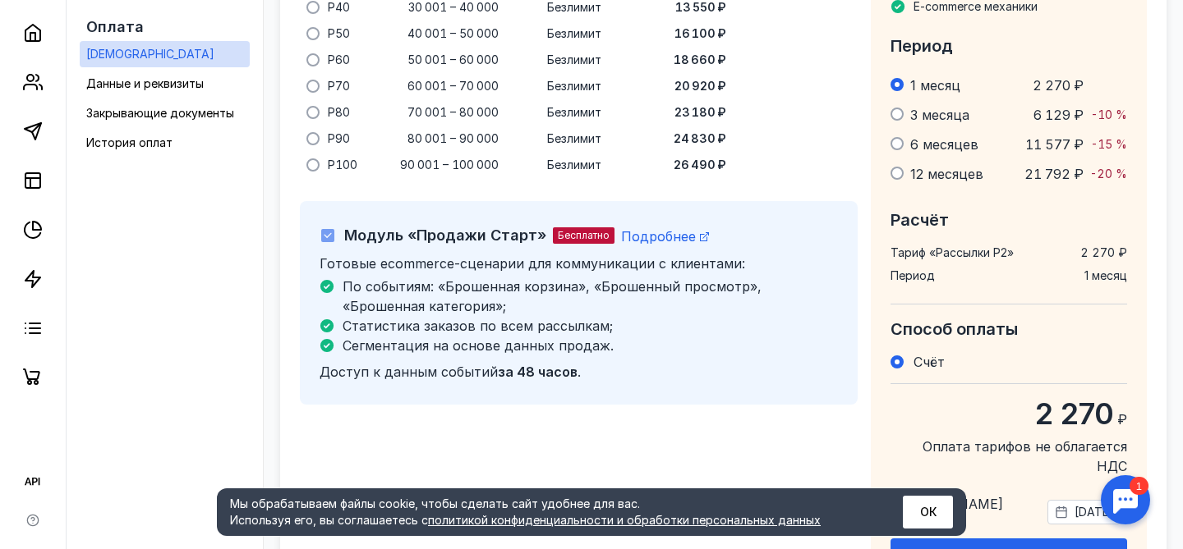
scroll to position [1382, 0]
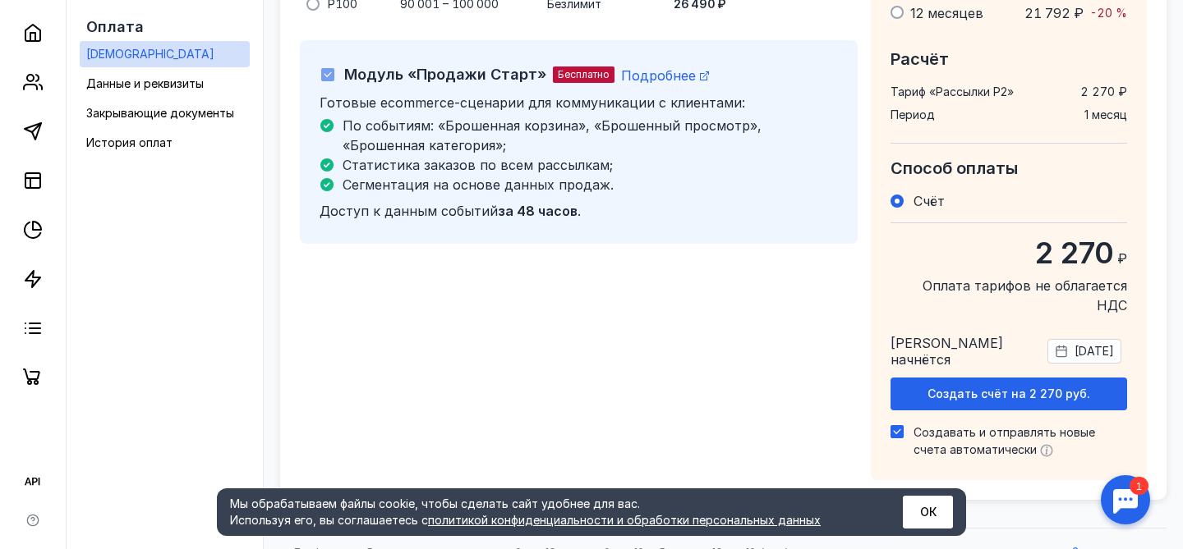
click at [1078, 343] on span "[DATE]" at bounding box center [1093, 351] width 39 height 16
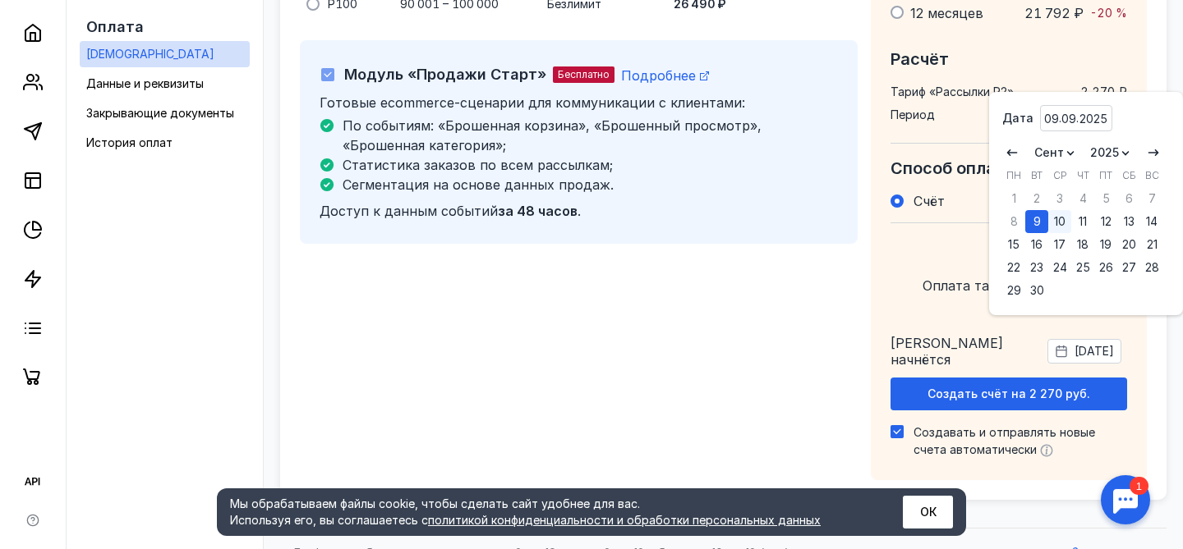
click at [1059, 223] on div "10" at bounding box center [1059, 221] width 23 height 23
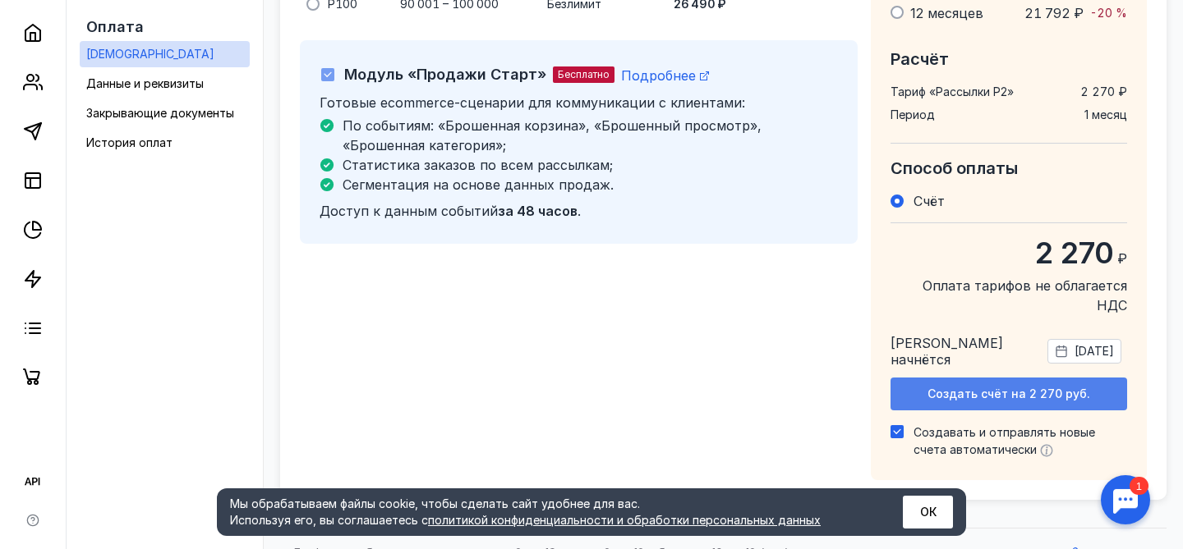
click at [998, 388] on span "Создать счёт на 2 270 руб." at bounding box center [1008, 395] width 163 height 14
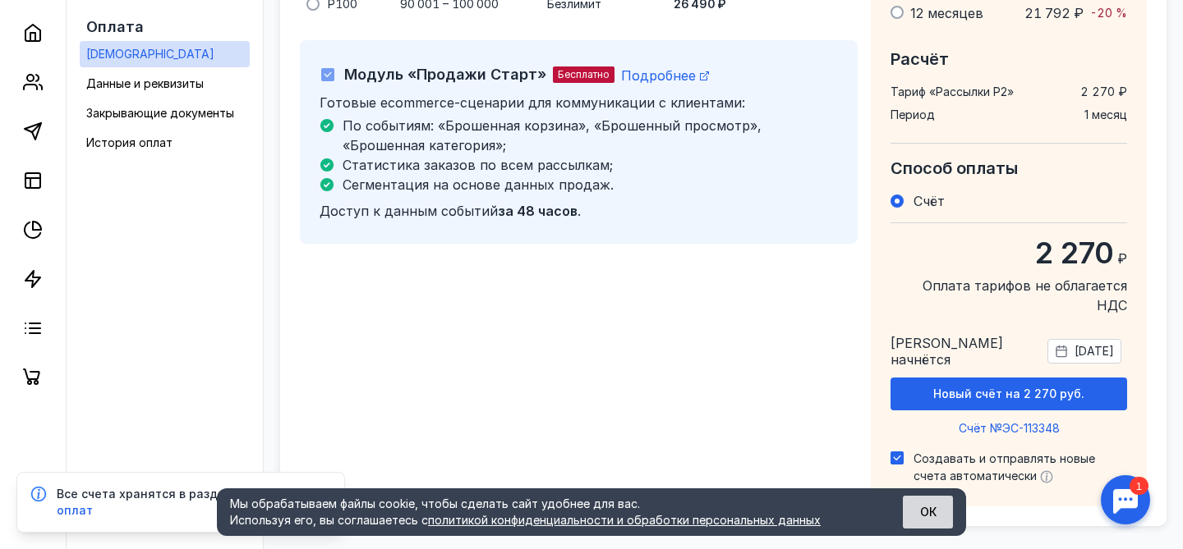
click at [932, 509] on button "ОК" at bounding box center [928, 512] width 50 height 33
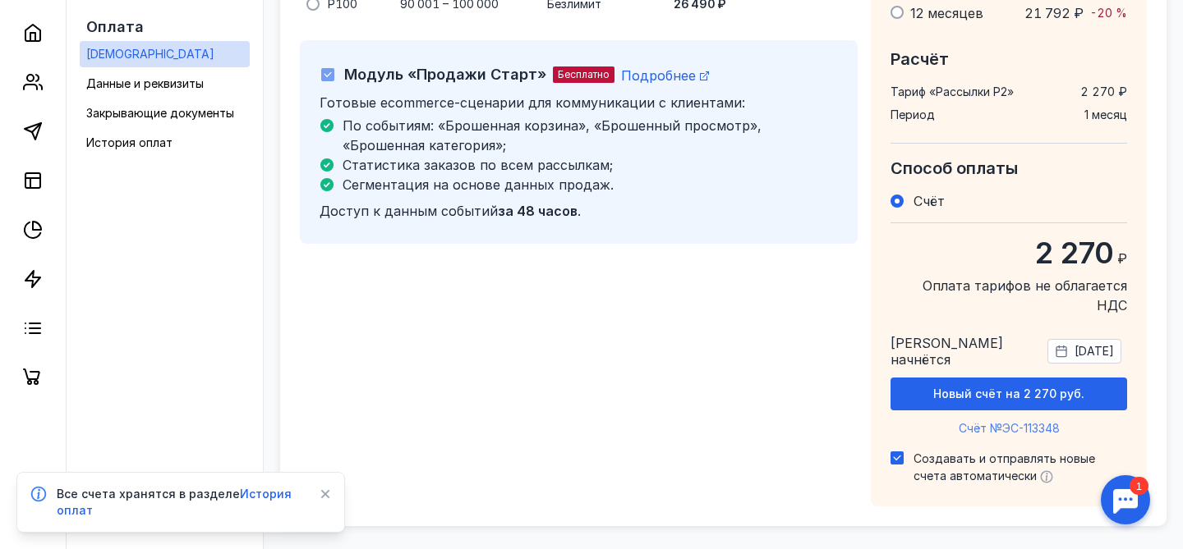
click at [999, 421] on span "Счёт №ЭС-113348" at bounding box center [1008, 428] width 101 height 14
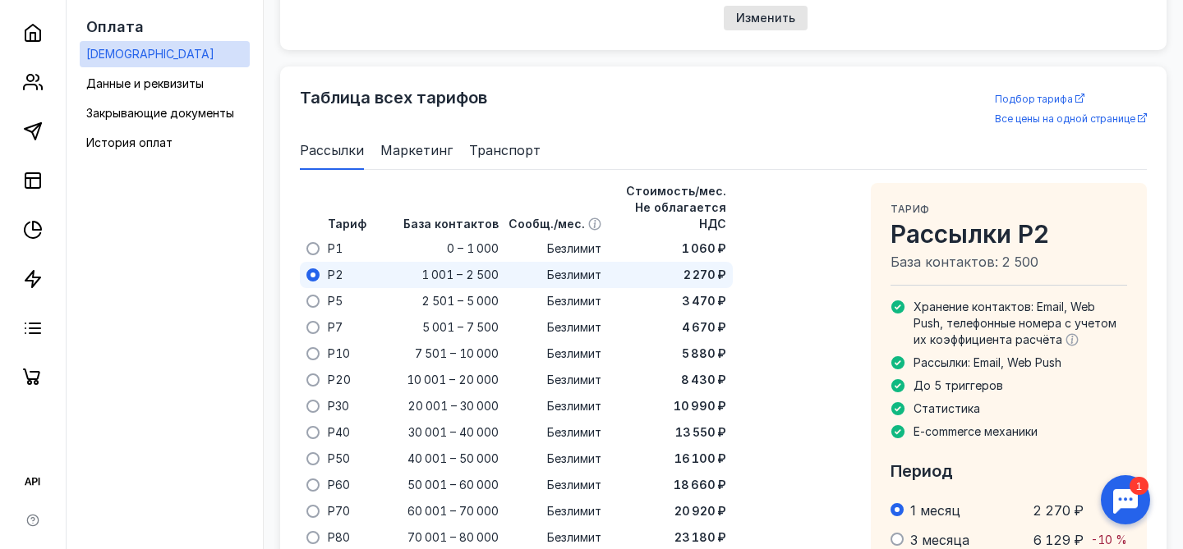
scroll to position [765, 0]
